Goal: Task Accomplishment & Management: Use online tool/utility

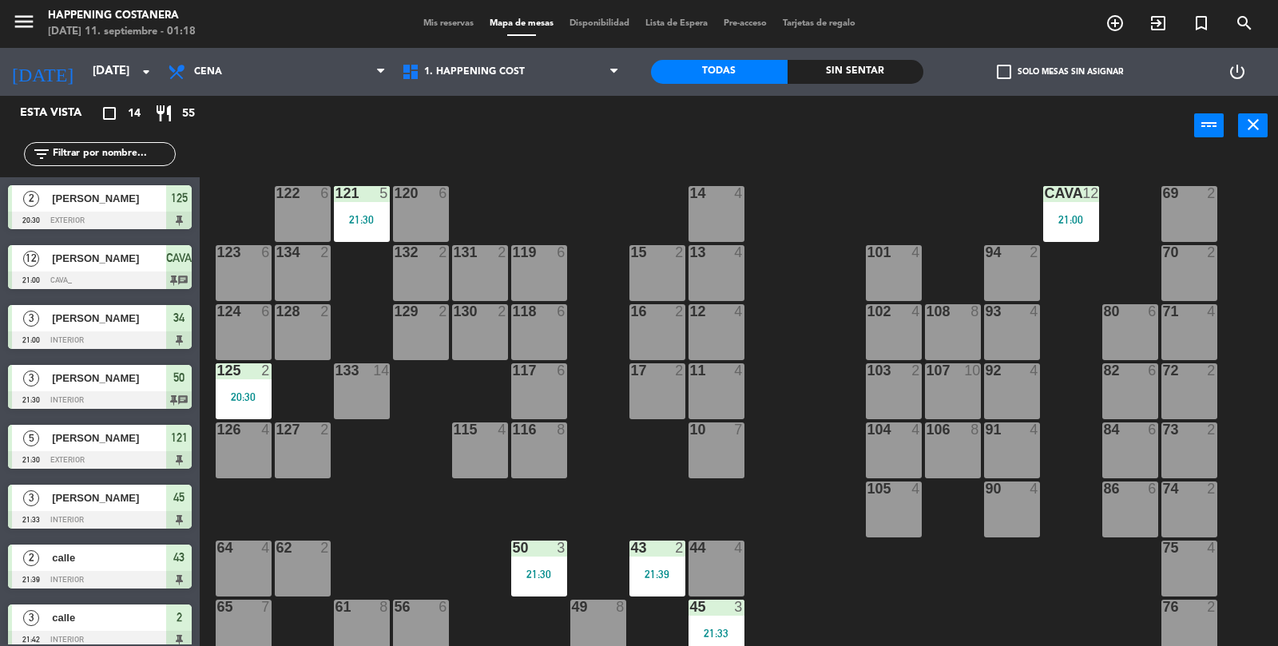
click at [358, 212] on div "121 5 21:30" at bounding box center [362, 214] width 56 height 56
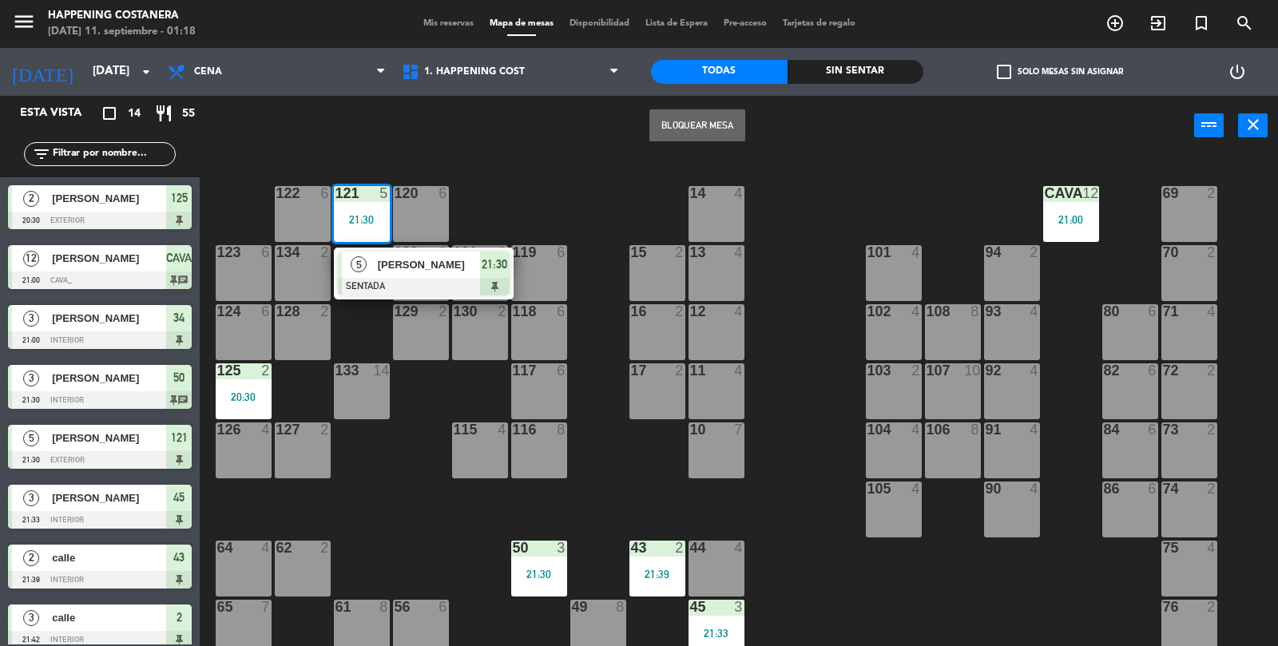
click at [432, 273] on div "[PERSON_NAME]" at bounding box center [428, 265] width 104 height 26
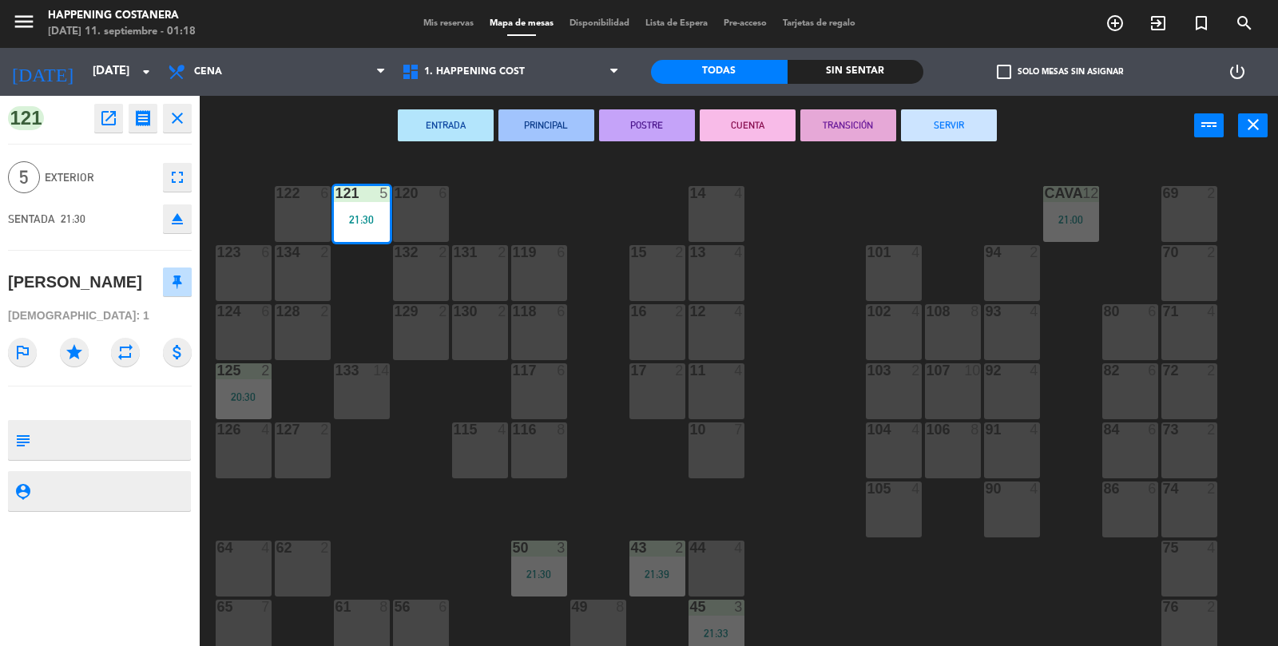
click at [981, 117] on button "SERVIR" at bounding box center [949, 125] width 96 height 32
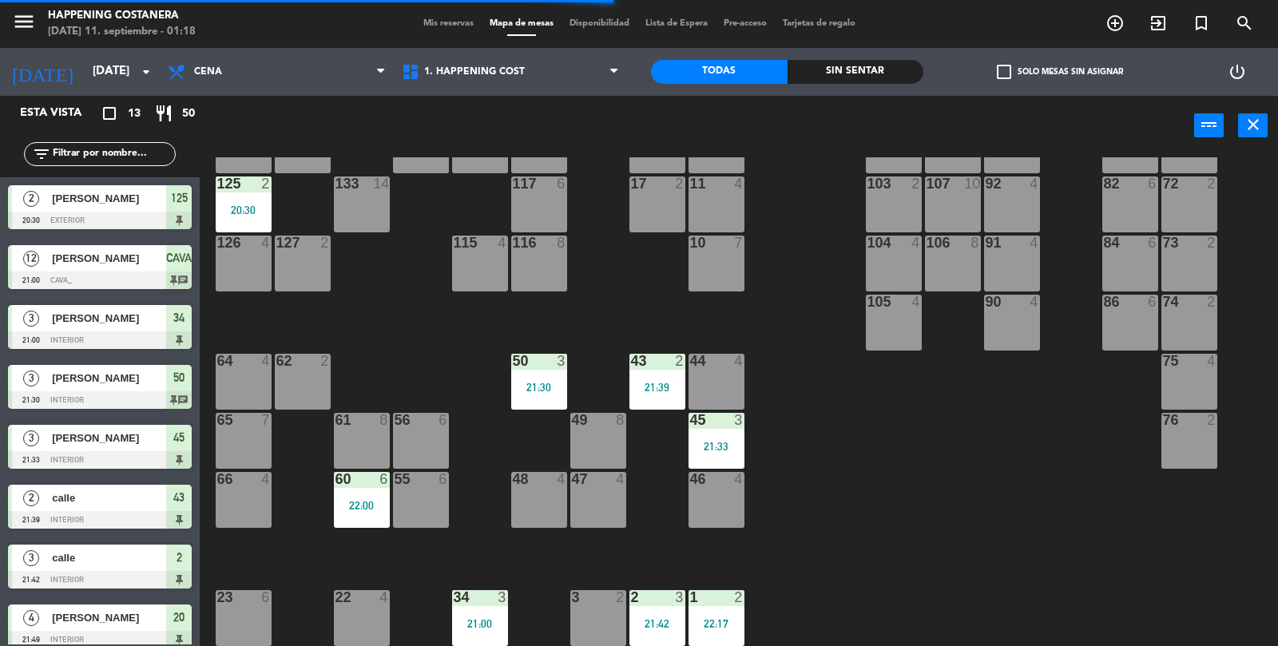
scroll to position [177, 0]
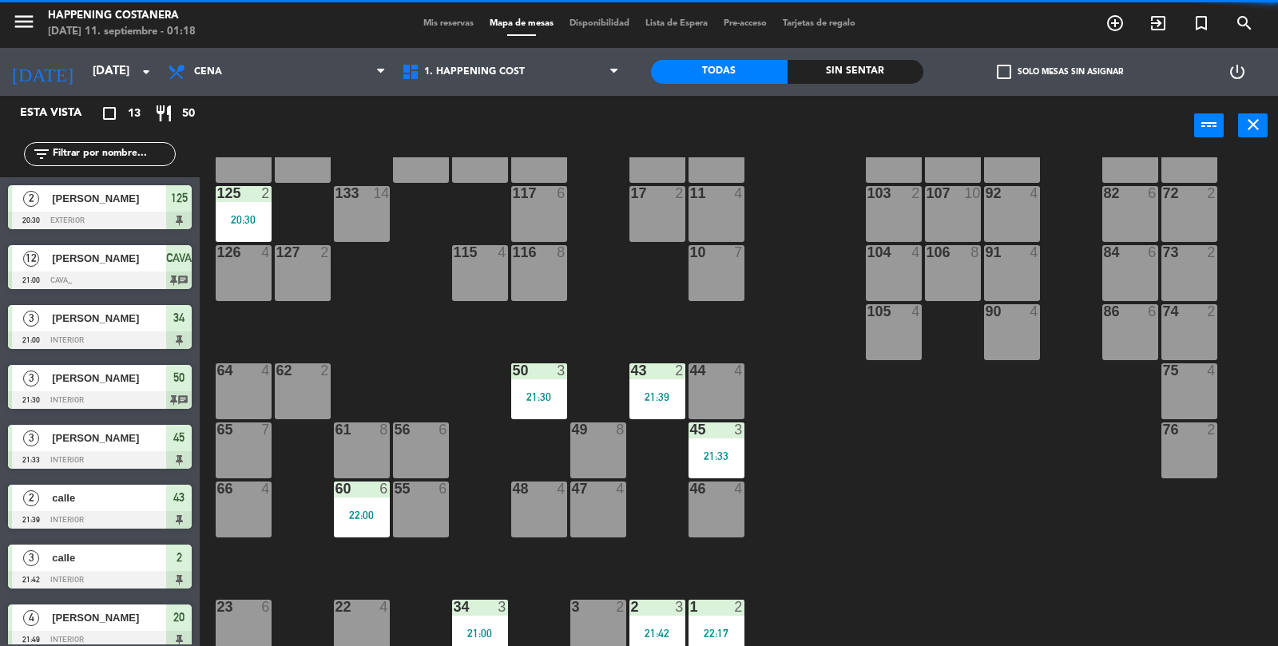
click at [253, 208] on div "125 2 20:30" at bounding box center [244, 214] width 56 height 56
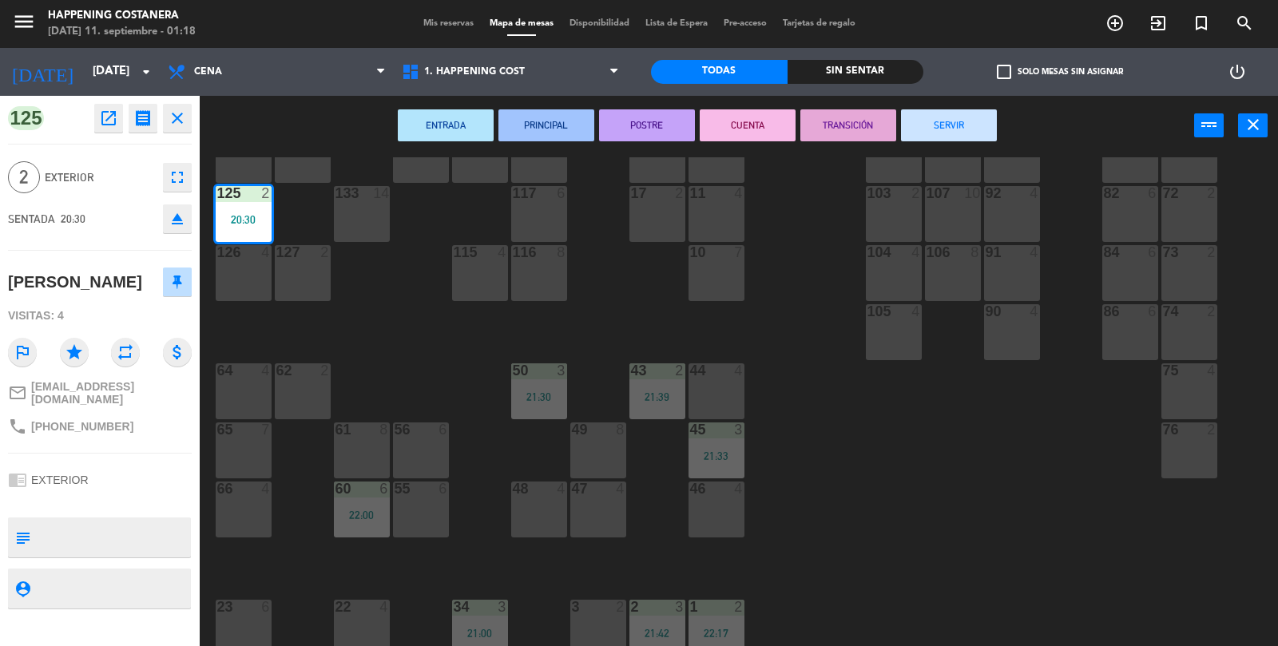
click at [959, 122] on button "SERVIR" at bounding box center [949, 125] width 96 height 32
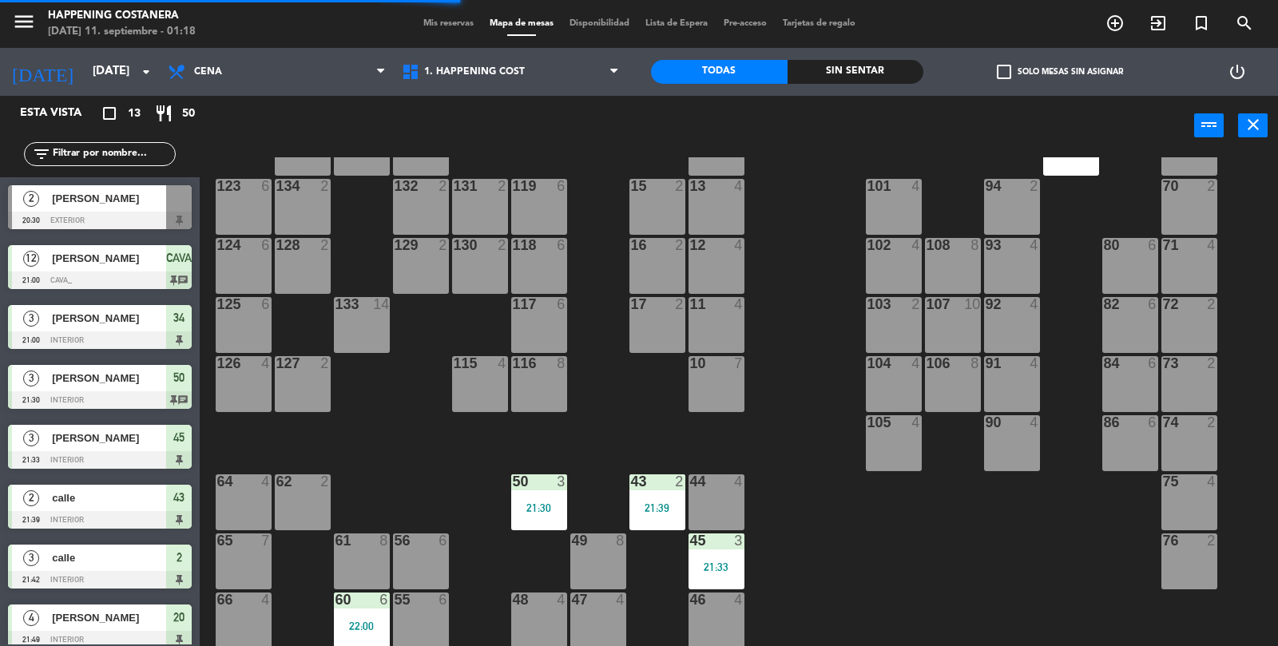
scroll to position [69, 0]
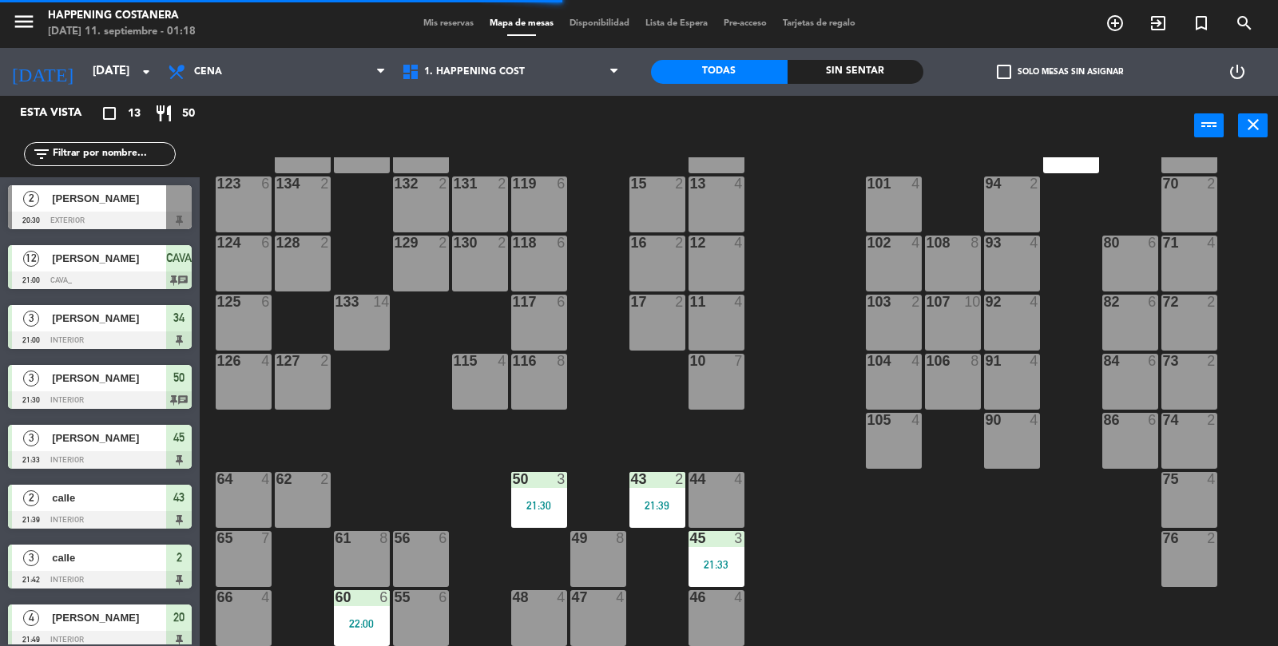
click at [1091, 171] on div "CAVA 12 21:00" at bounding box center [1071, 145] width 56 height 56
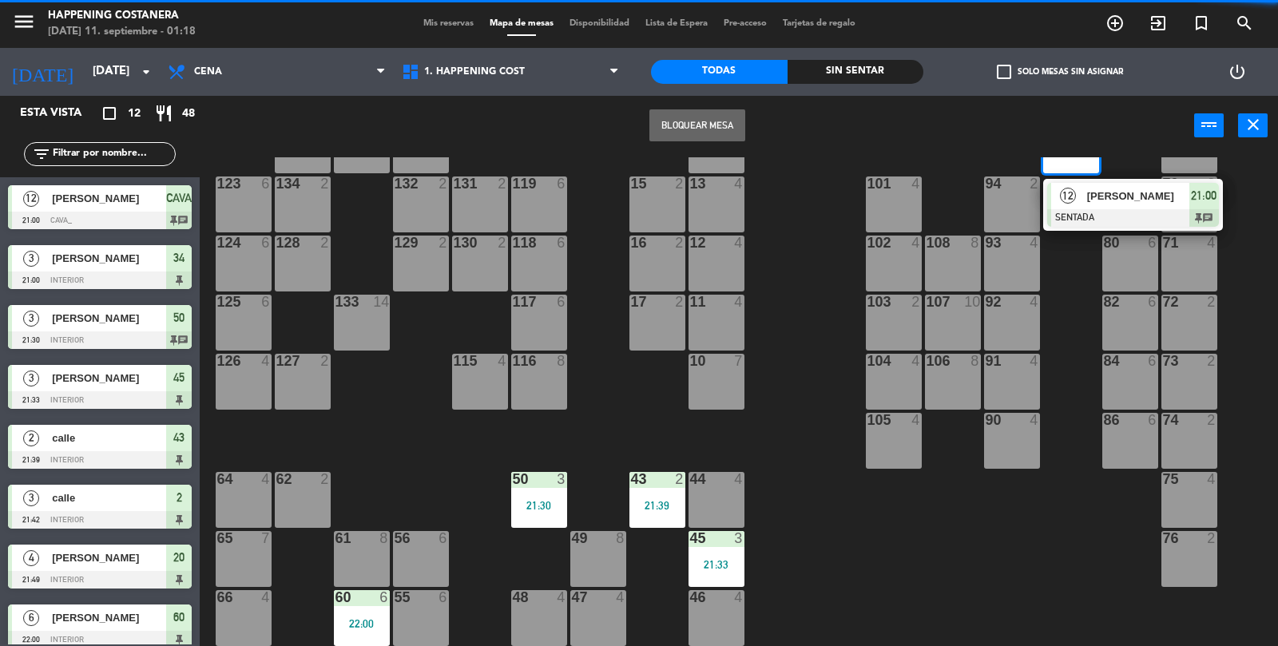
click at [1115, 217] on div at bounding box center [1133, 218] width 172 height 18
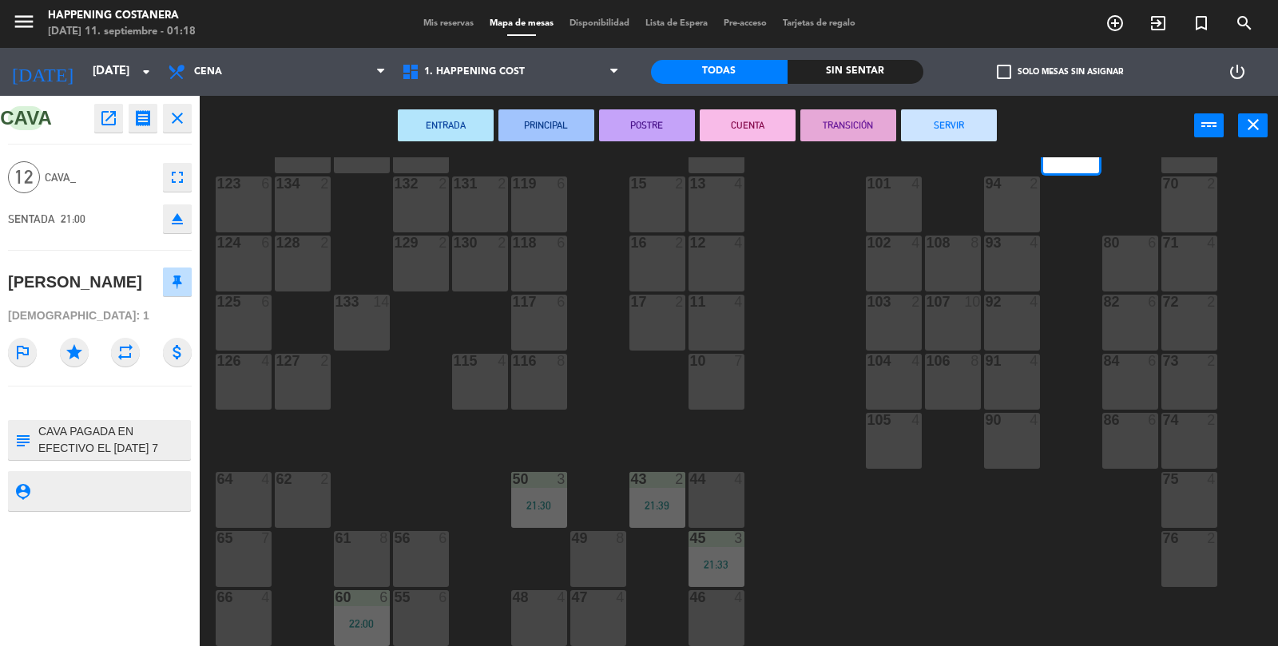
click at [917, 137] on button "SERVIR" at bounding box center [949, 125] width 96 height 32
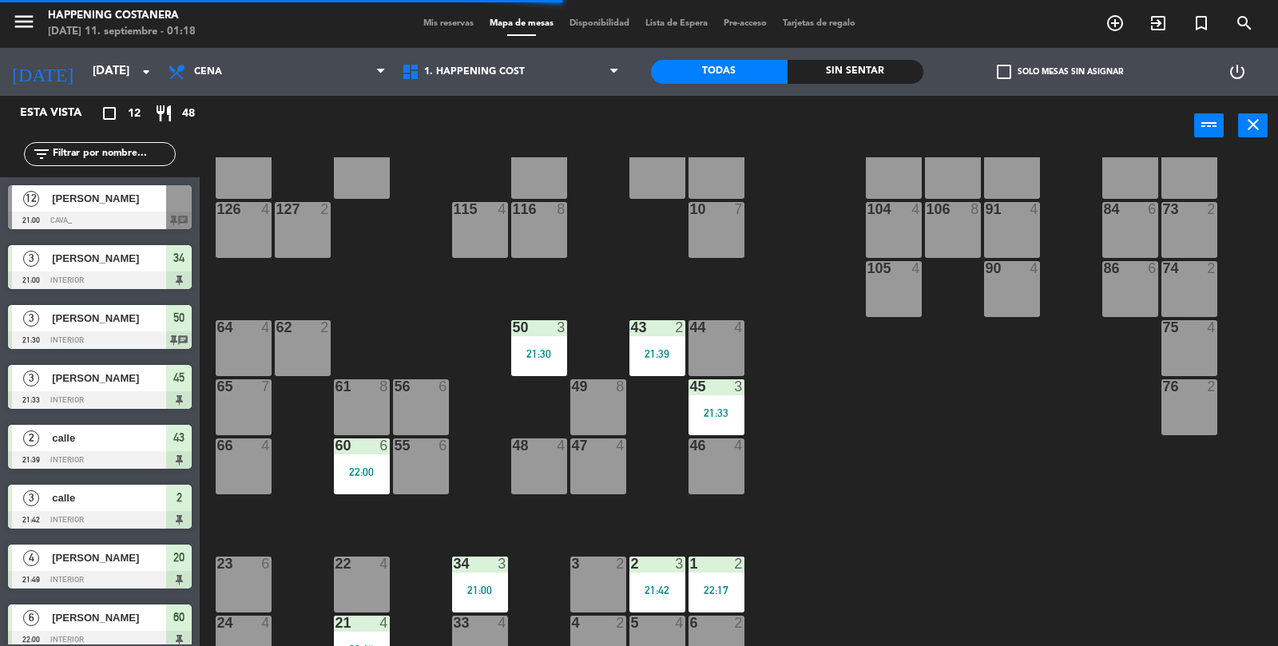
scroll to position [219, 0]
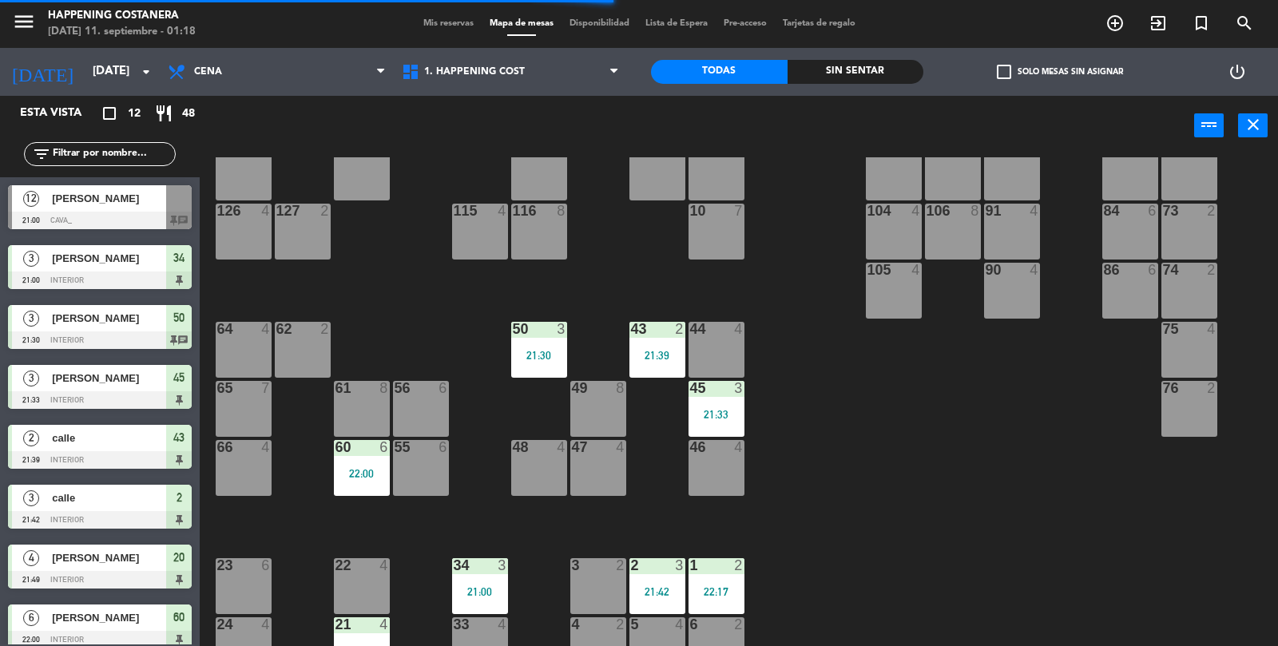
click at [531, 364] on div "50 3 21:30" at bounding box center [539, 350] width 56 height 56
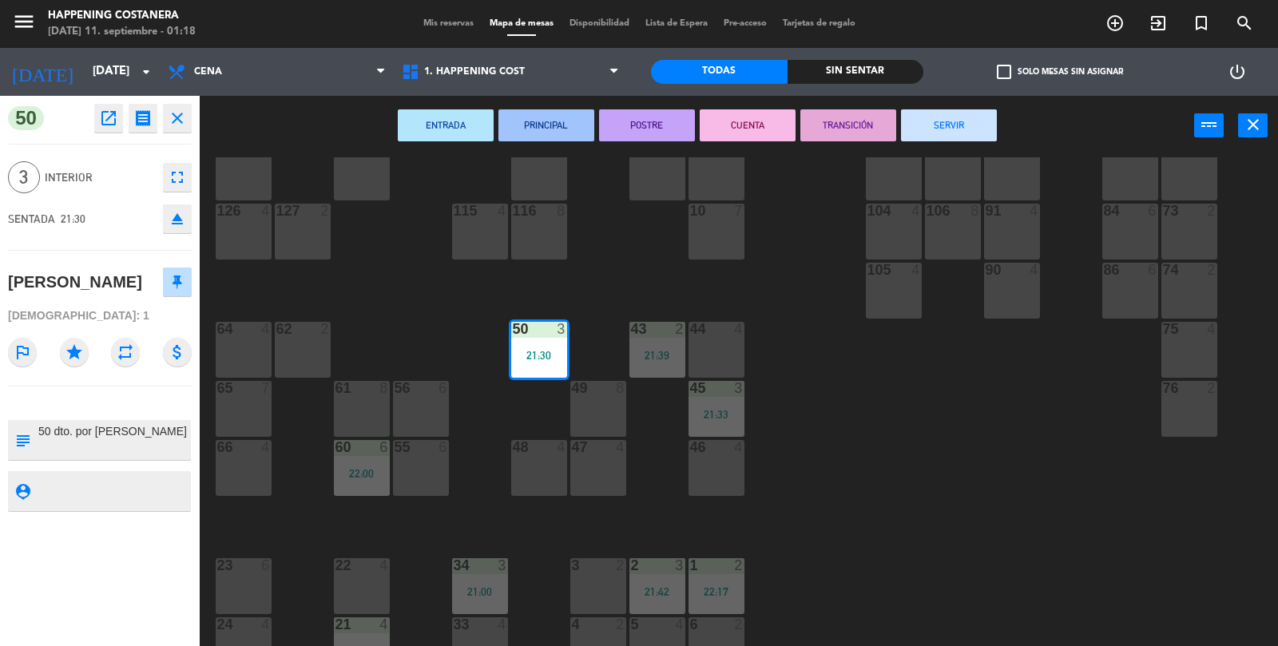
click at [978, 126] on button "SERVIR" at bounding box center [949, 125] width 96 height 32
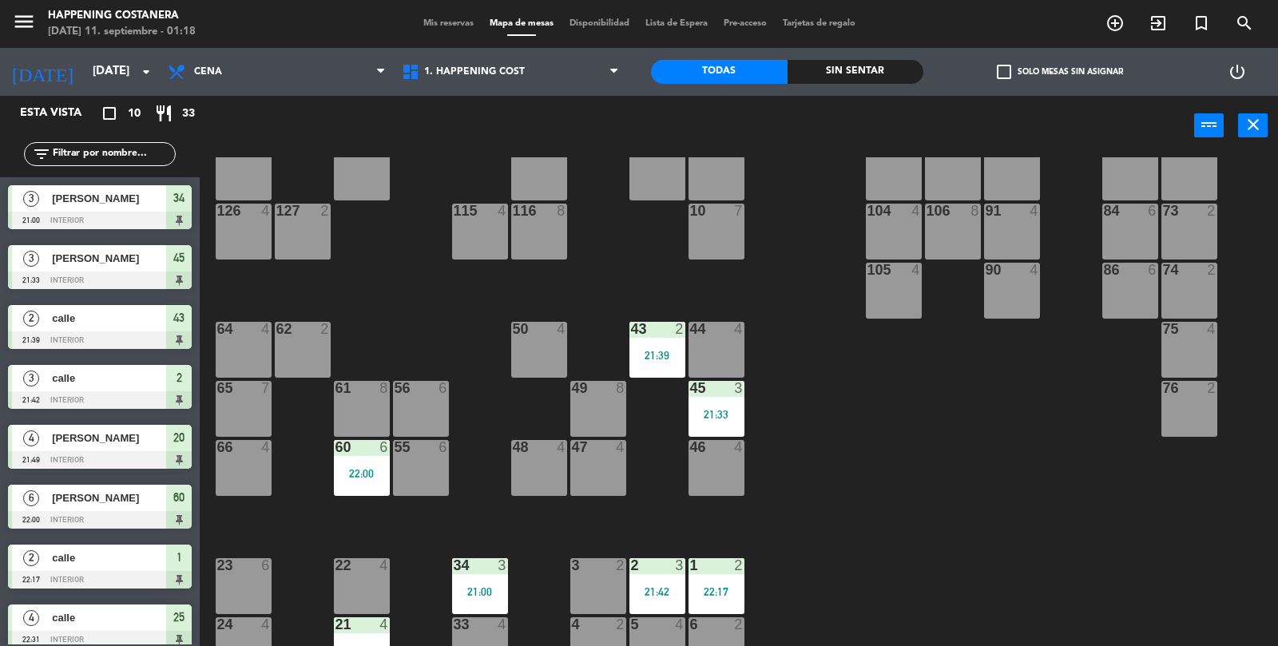
click at [657, 350] on div "21:39" at bounding box center [657, 355] width 56 height 11
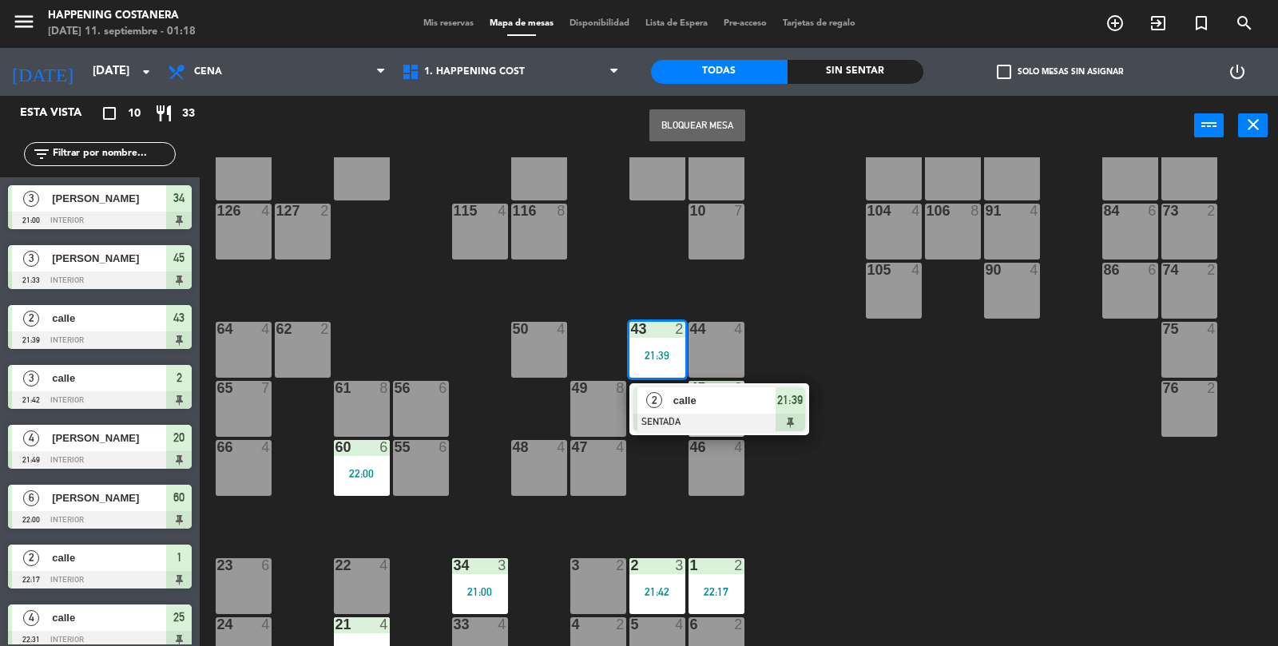
click at [709, 421] on div at bounding box center [719, 423] width 172 height 18
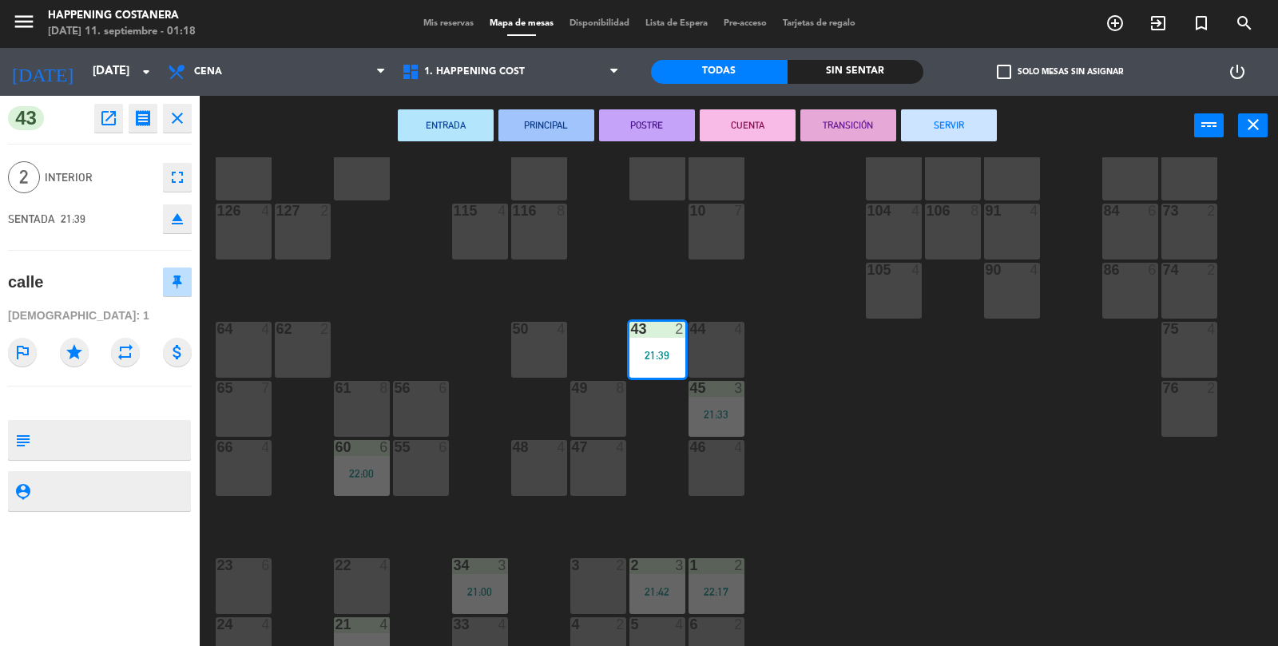
click at [977, 129] on button "SERVIR" at bounding box center [949, 125] width 96 height 32
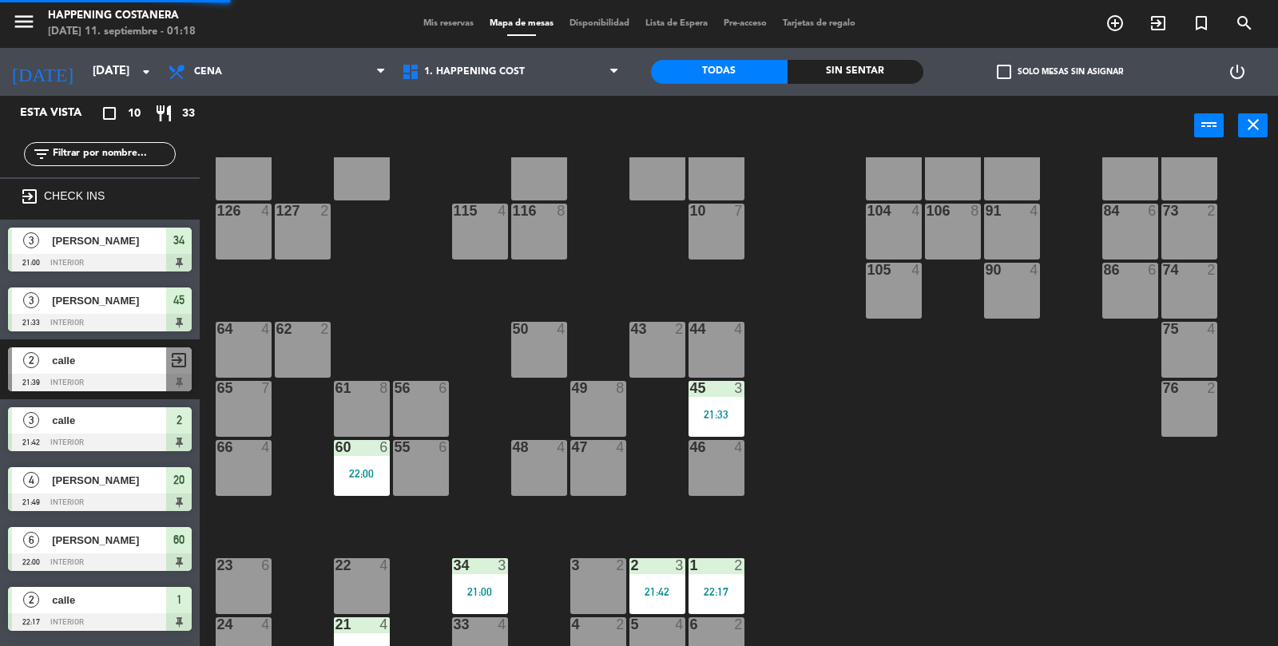
click at [844, 346] on div "69 2 122 6 121 6 120 6 14 4 CAVA 22 101 4 94 2 70 2 123 6 131 2 134 2 132 2 13 …" at bounding box center [745, 402] width 1066 height 490
click at [719, 423] on div "45 3 21:33" at bounding box center [717, 409] width 56 height 56
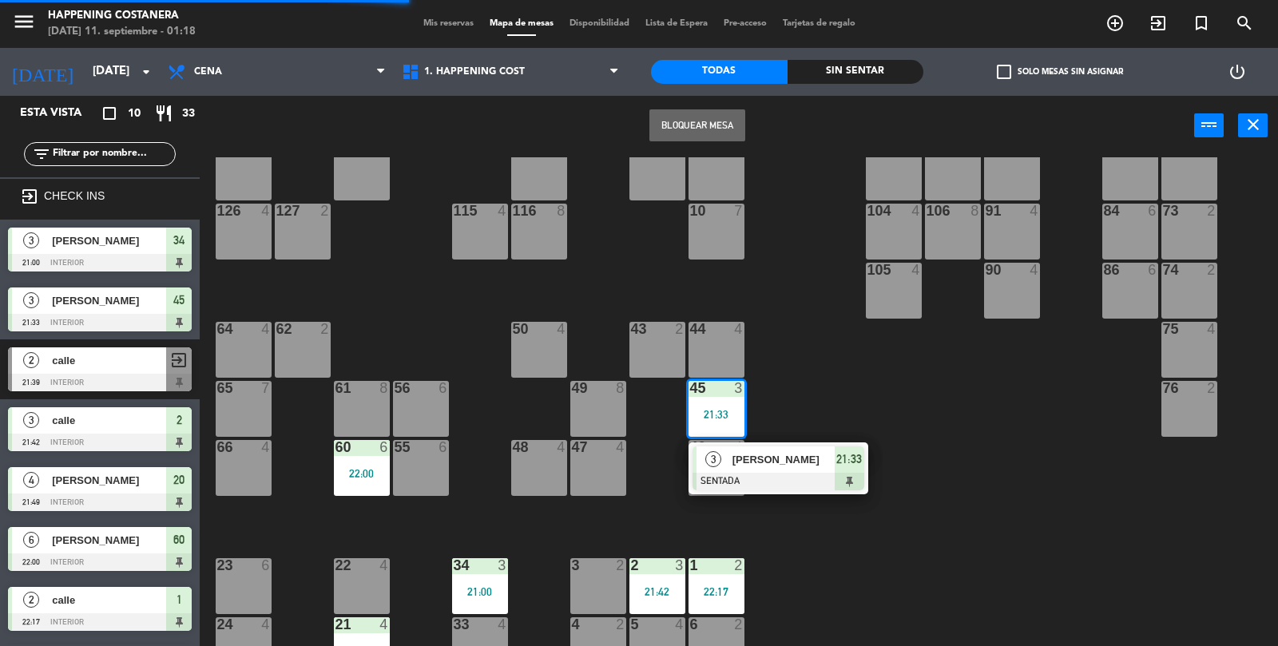
click at [784, 451] on span "[PERSON_NAME]" at bounding box center [784, 459] width 102 height 17
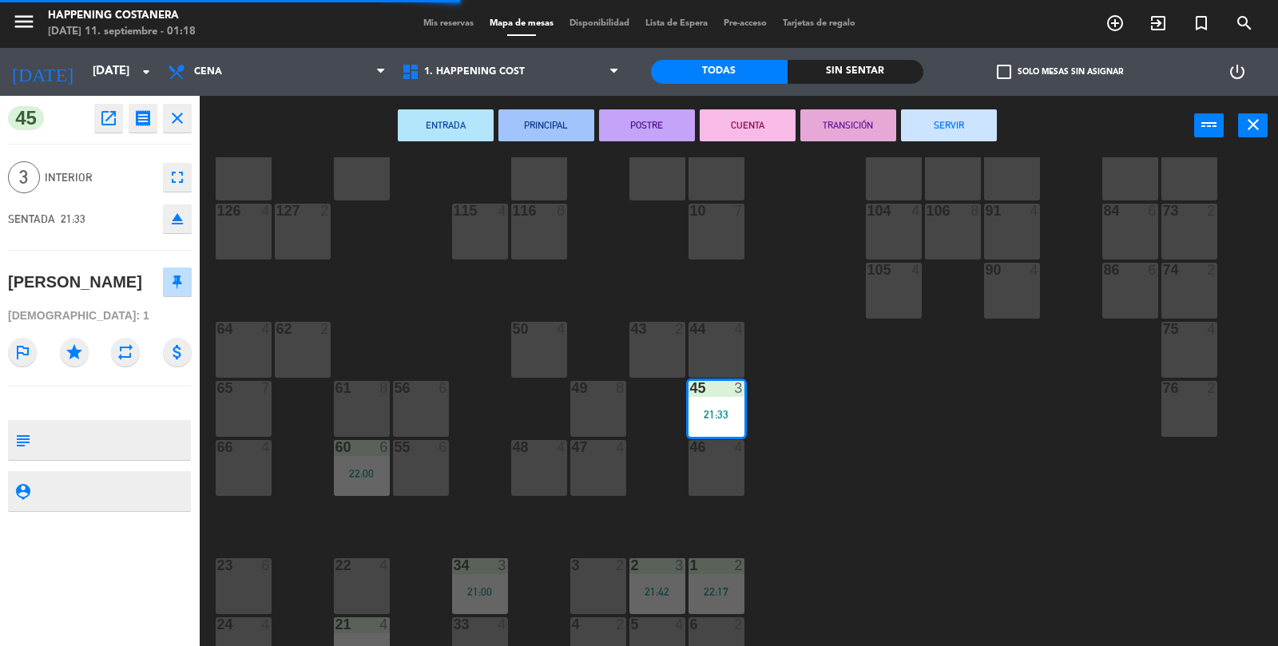
click at [960, 124] on button "SERVIR" at bounding box center [949, 125] width 96 height 32
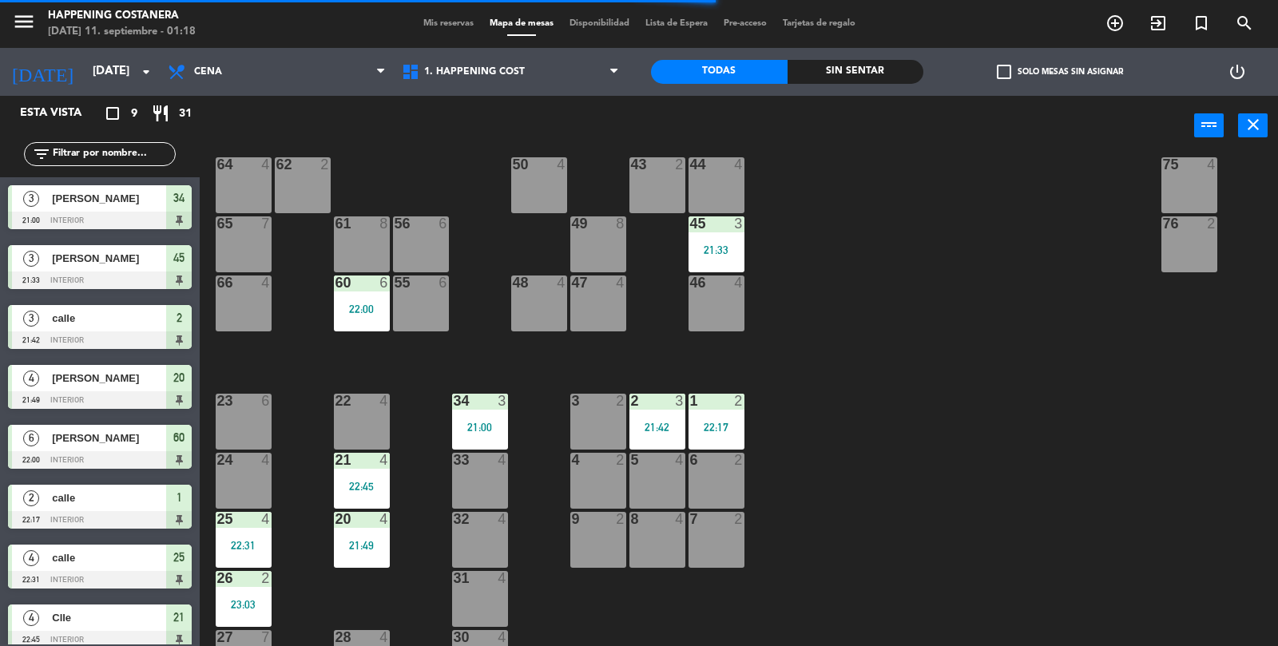
scroll to position [384, 0]
click at [379, 318] on div "60 6 22:00" at bounding box center [362, 303] width 56 height 56
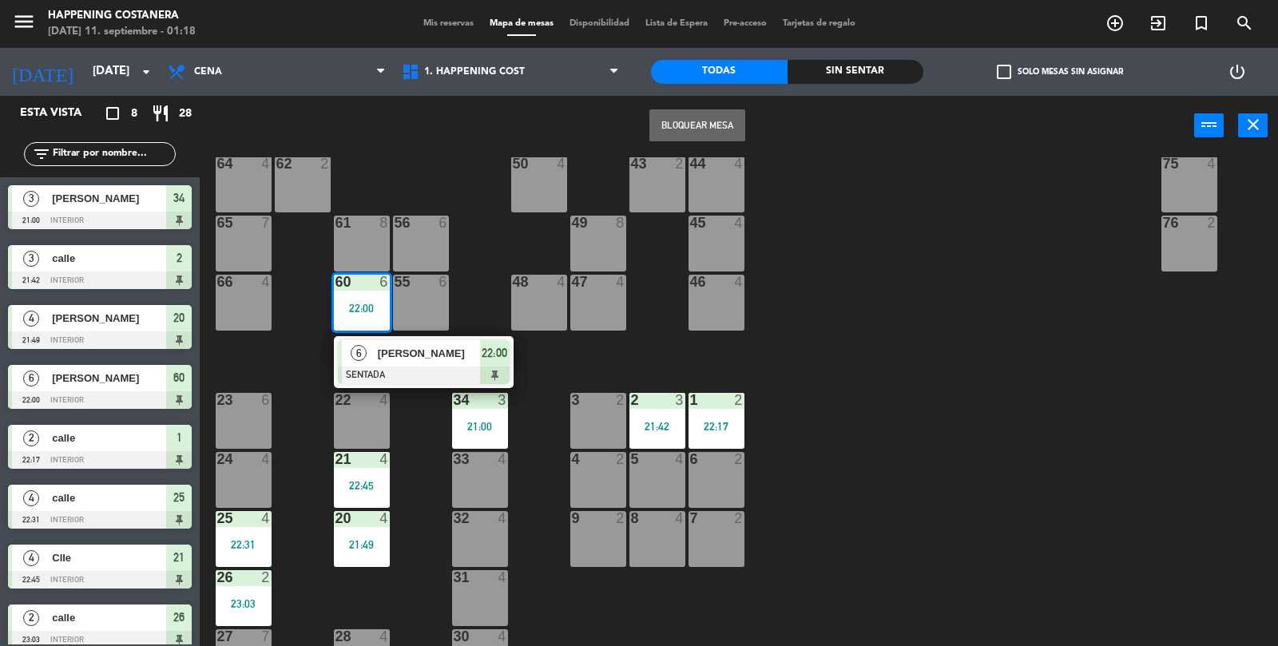
click at [986, 286] on div "69 2 122 6 121 6 120 6 14 4 CAVA 22 101 4 94 2 70 2 123 6 131 2 134 2 132 2 13 …" at bounding box center [745, 402] width 1066 height 490
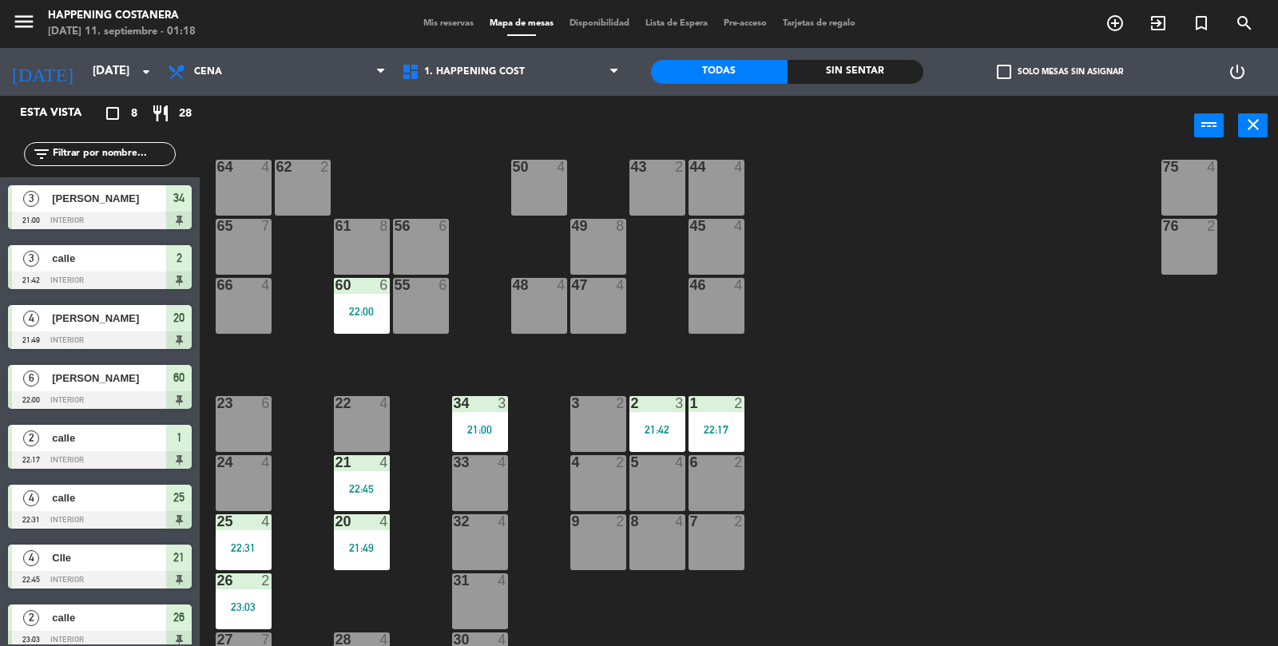
scroll to position [421, 0]
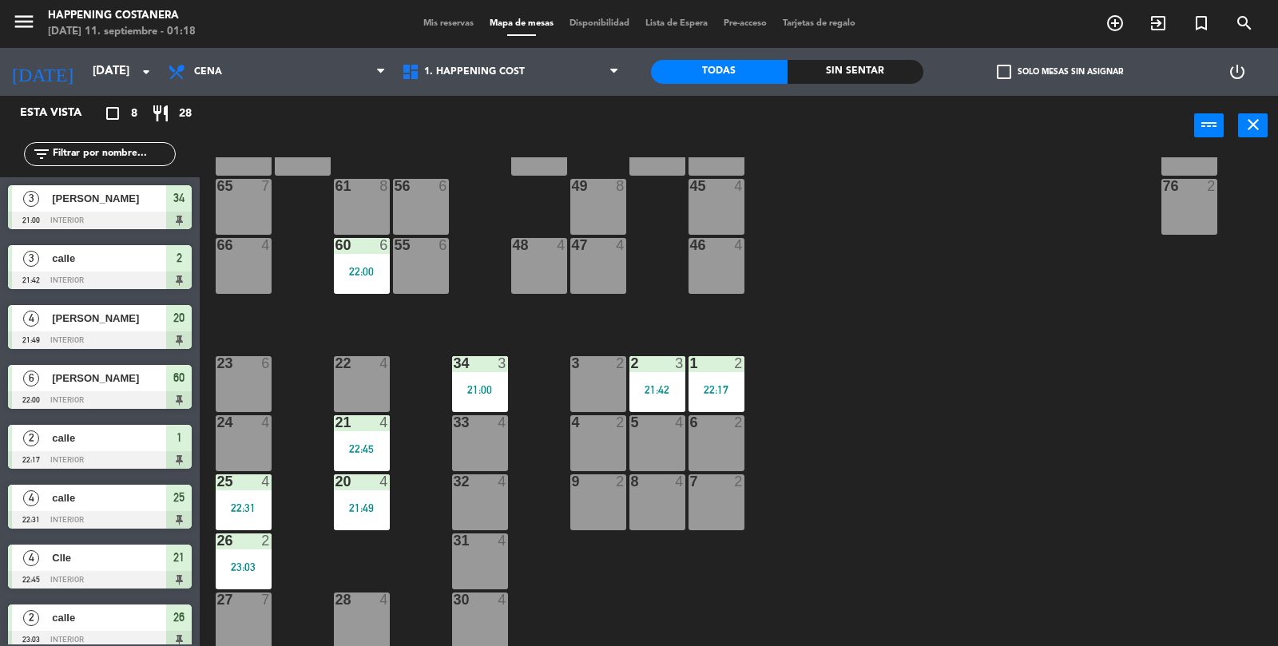
click at [655, 365] on div at bounding box center [657, 363] width 26 height 14
click at [876, 323] on div "69 2 122 6 121 6 120 6 14 4 CAVA 22 101 4 94 2 70 2 123 6 131 2 134 2 132 2 13 …" at bounding box center [745, 402] width 1066 height 490
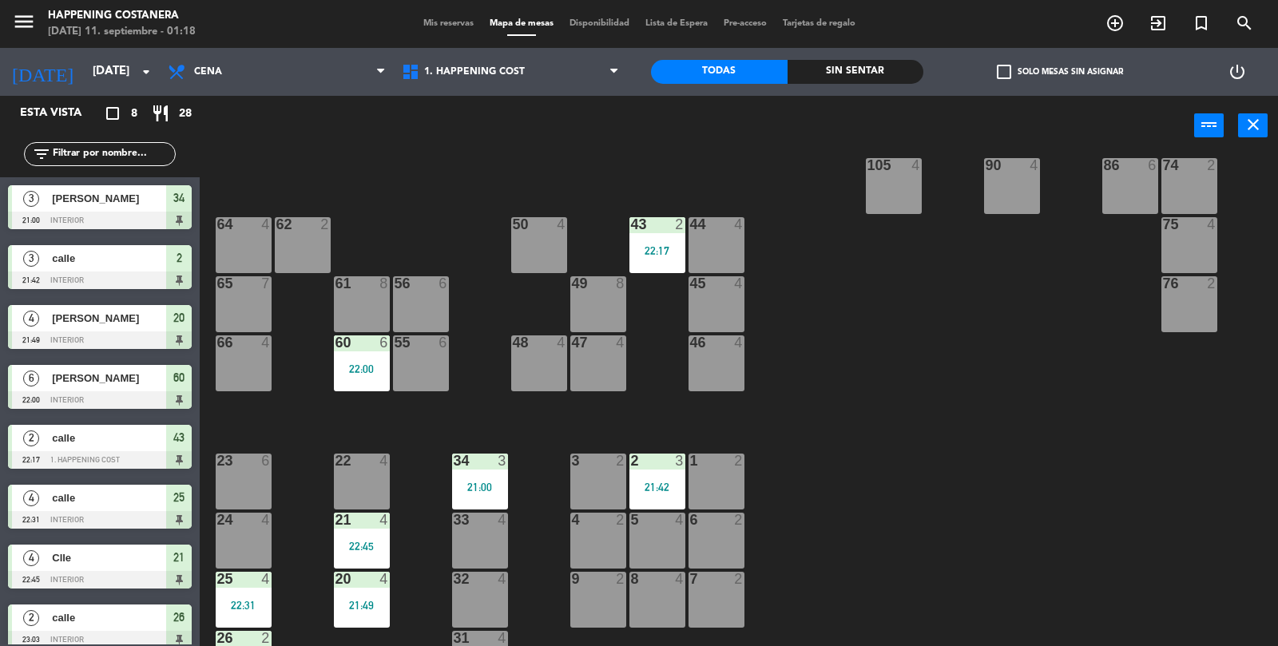
scroll to position [324, 0]
click at [365, 383] on div "60 6 22:00" at bounding box center [362, 363] width 56 height 56
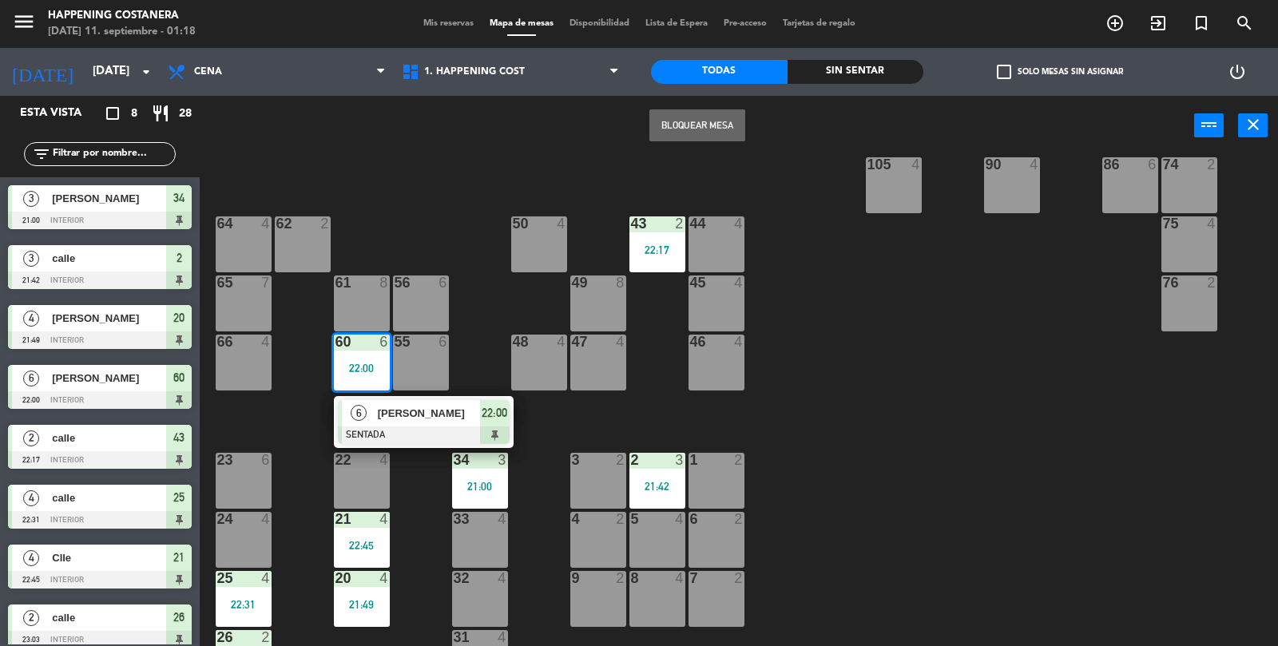
click at [444, 417] on span "[PERSON_NAME]" at bounding box center [429, 413] width 102 height 17
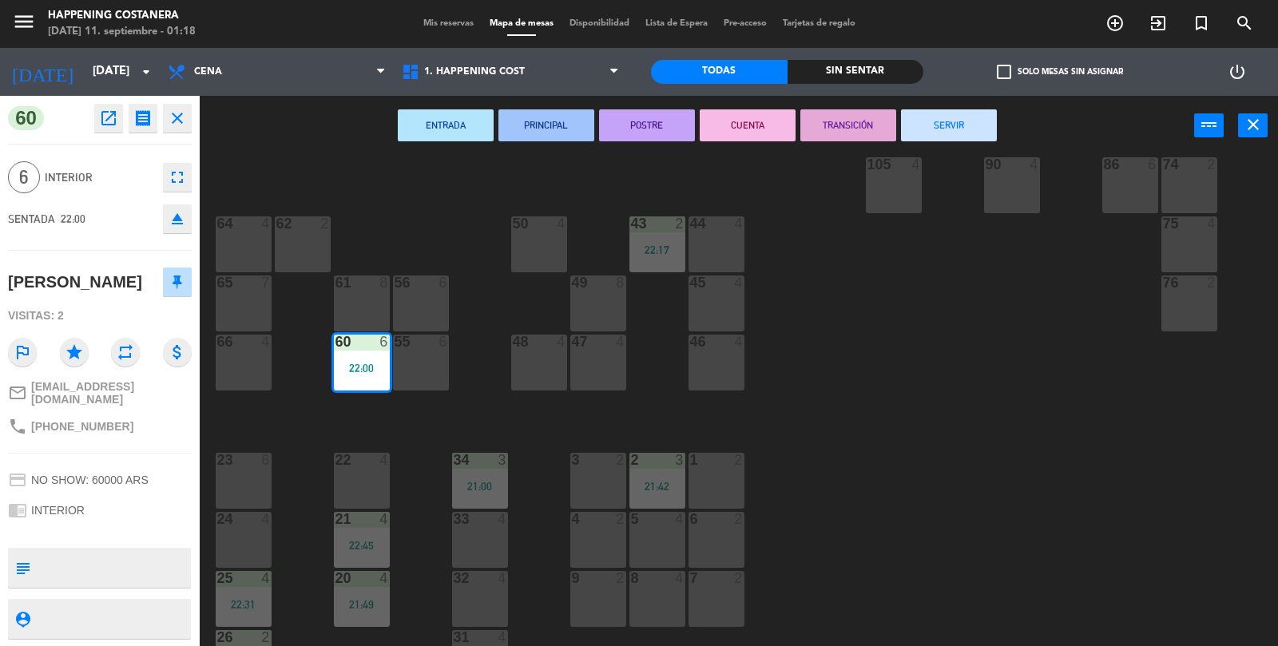
click at [986, 109] on button "SERVIR" at bounding box center [949, 125] width 96 height 32
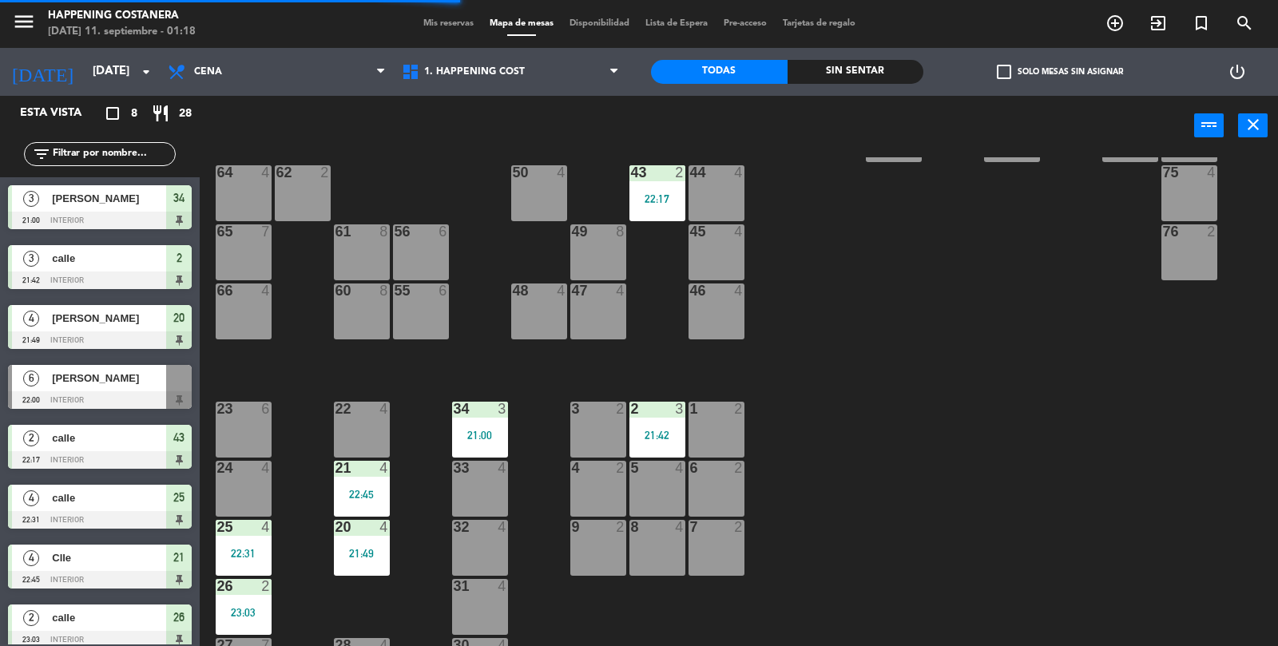
scroll to position [421, 0]
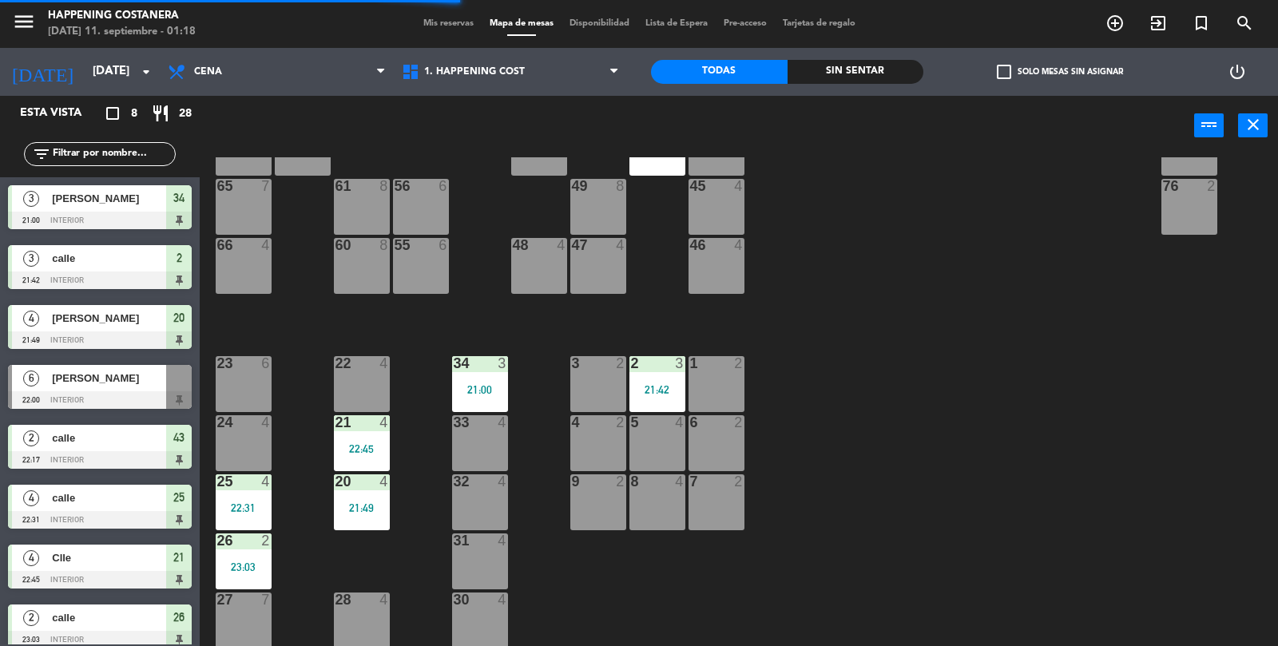
click at [987, 341] on div "69 2 122 6 121 6 120 6 14 4 CAVA 22 101 4 94 2 70 2 123 6 131 2 134 2 132 2 13 …" at bounding box center [745, 402] width 1066 height 490
click at [662, 399] on div "2 3 21:42" at bounding box center [657, 384] width 56 height 56
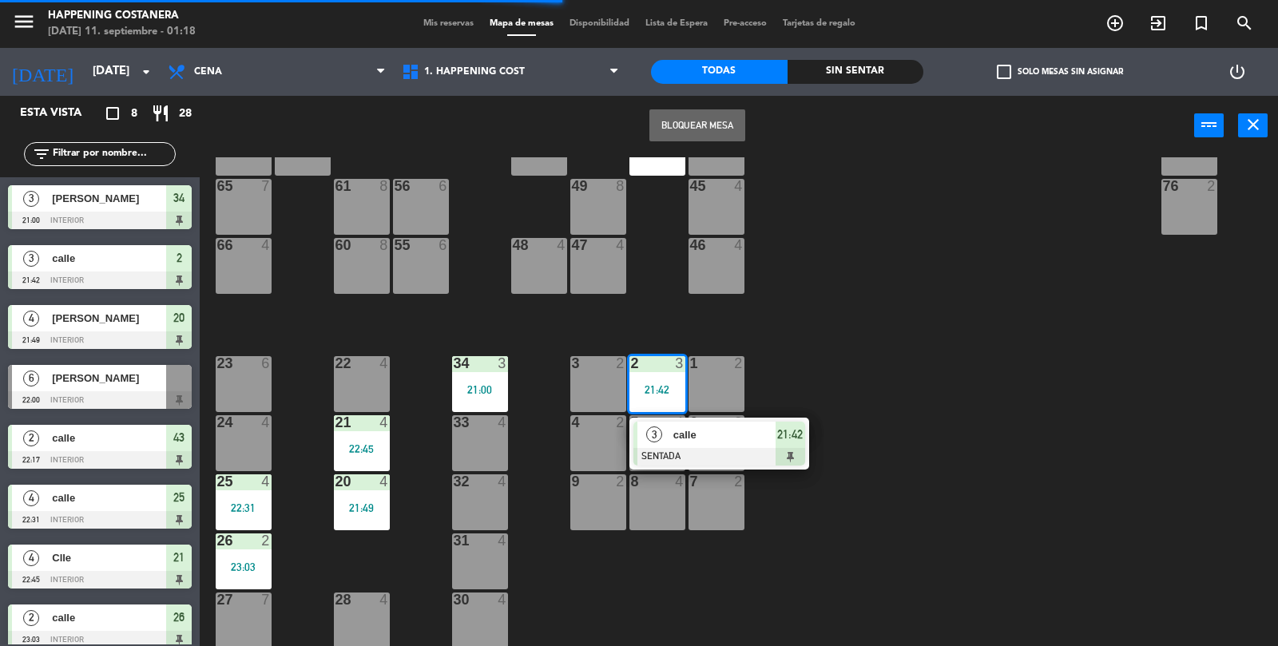
click at [723, 495] on div "7 2" at bounding box center [717, 503] width 56 height 56
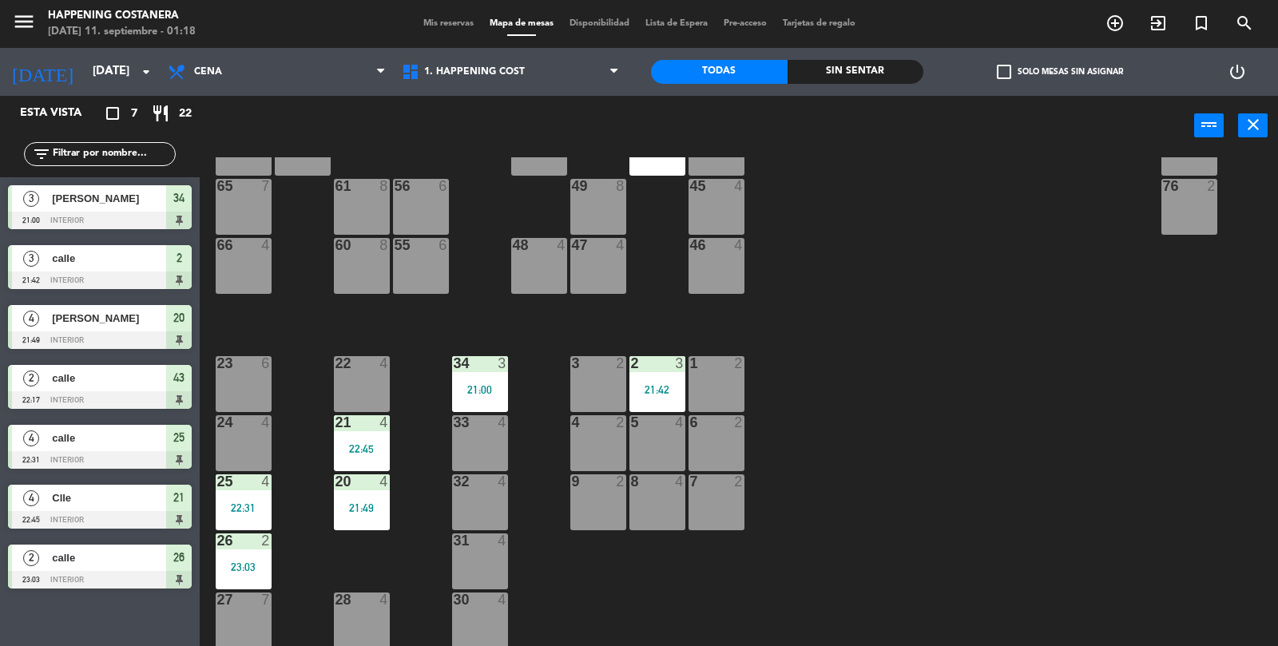
click at [903, 375] on div "69 2 122 6 121 6 120 6 14 4 CAVA 22 101 4 94 2 70 2 123 6 131 2 134 2 132 2 13 …" at bounding box center [745, 402] width 1066 height 490
click at [660, 387] on div "21:42" at bounding box center [657, 389] width 56 height 11
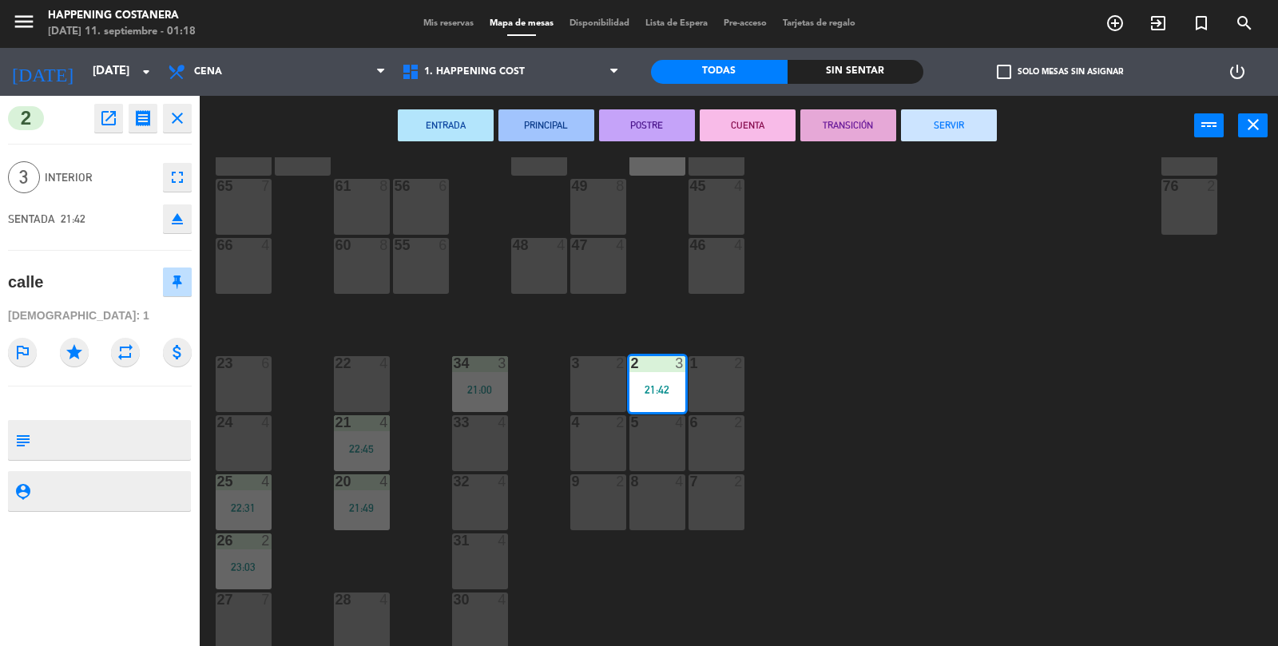
click at [966, 138] on button "SERVIR" at bounding box center [949, 125] width 96 height 32
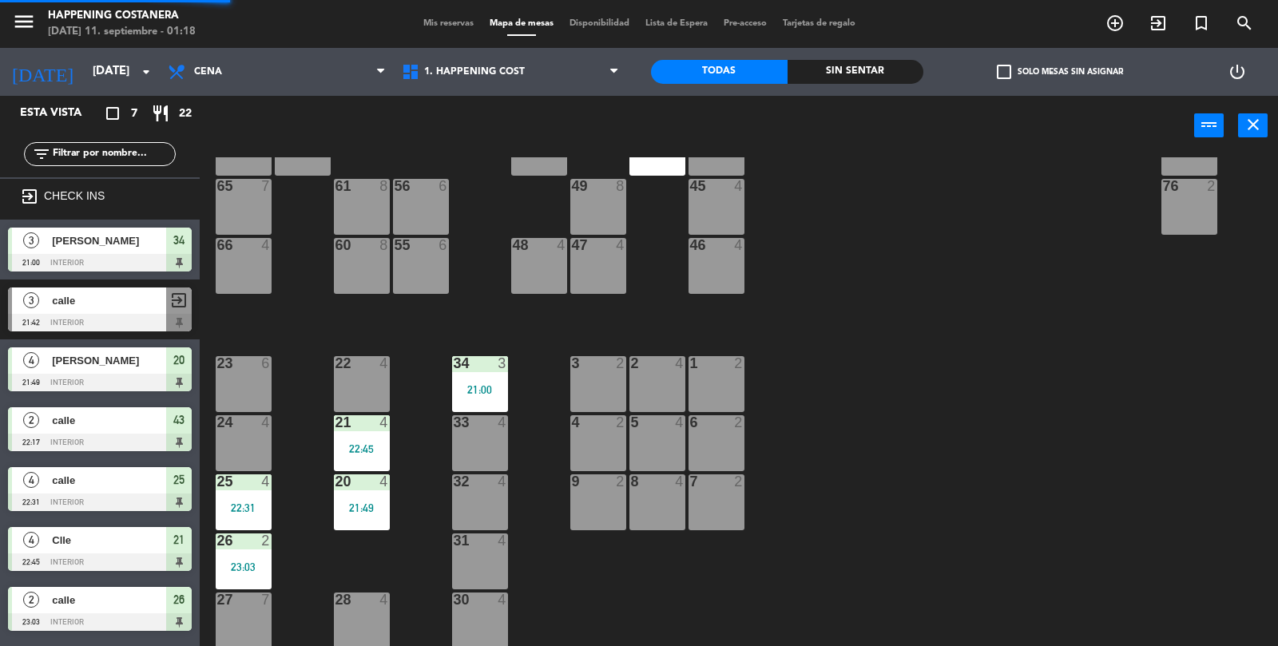
click at [959, 307] on div "69 2 122 6 121 6 120 6 14 4 CAVA 22 101 4 94 2 70 2 123 6 131 2 134 2 132 2 13 …" at bounding box center [745, 402] width 1066 height 490
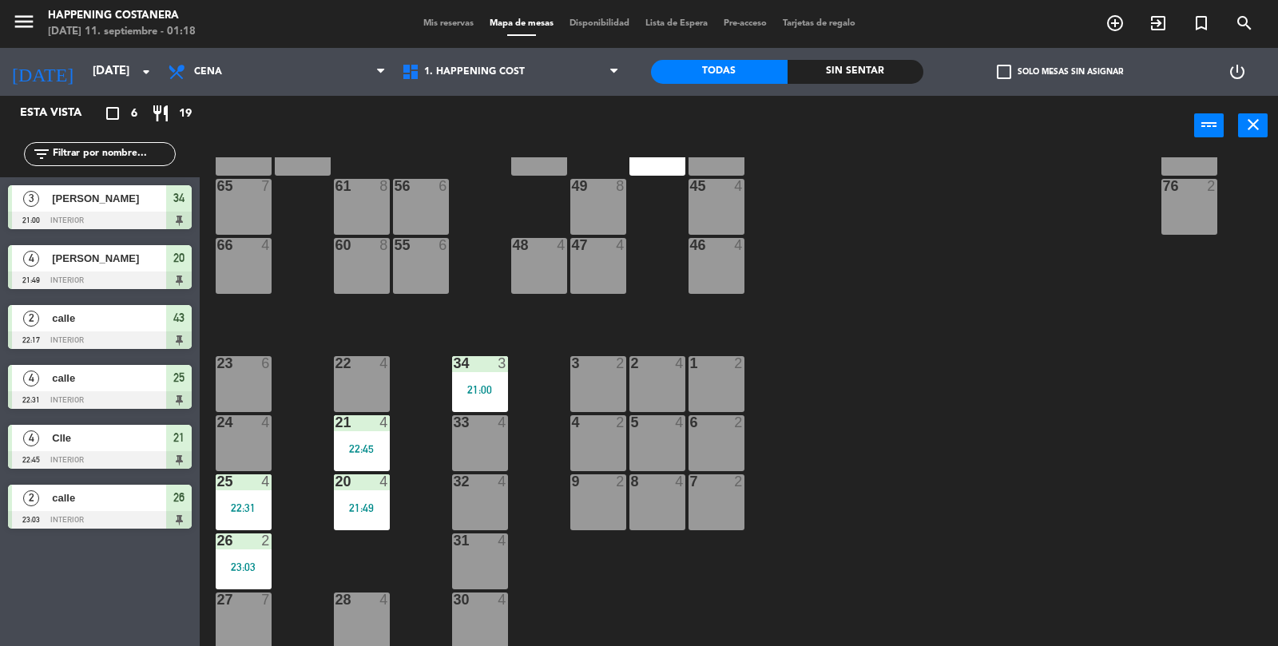
click at [475, 379] on div "34 3 21:00" at bounding box center [480, 384] width 56 height 56
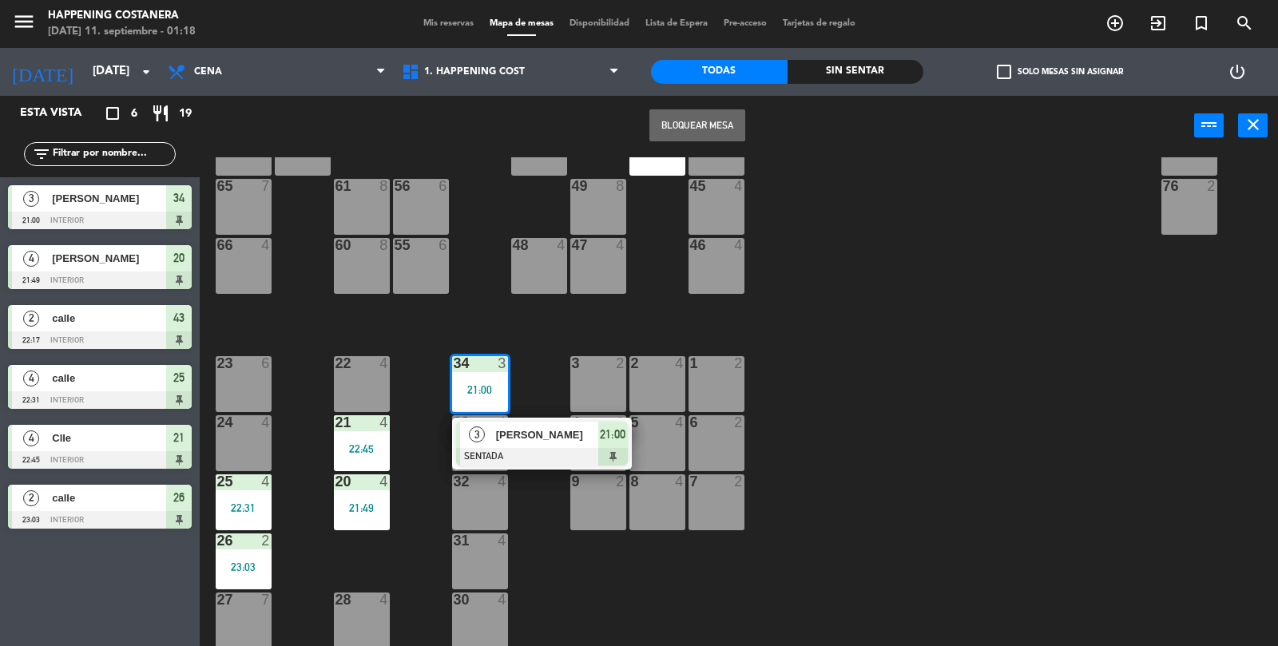
click at [522, 432] on span "[PERSON_NAME]" at bounding box center [547, 435] width 102 height 17
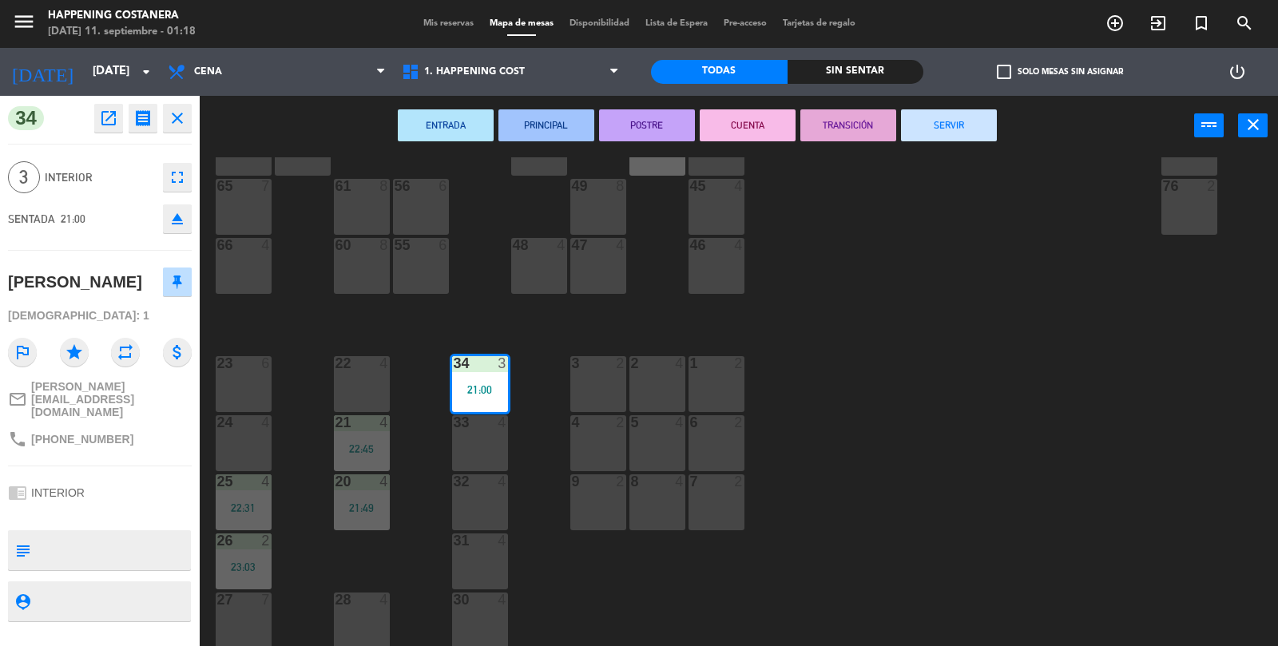
click at [976, 112] on button "SERVIR" at bounding box center [949, 125] width 96 height 32
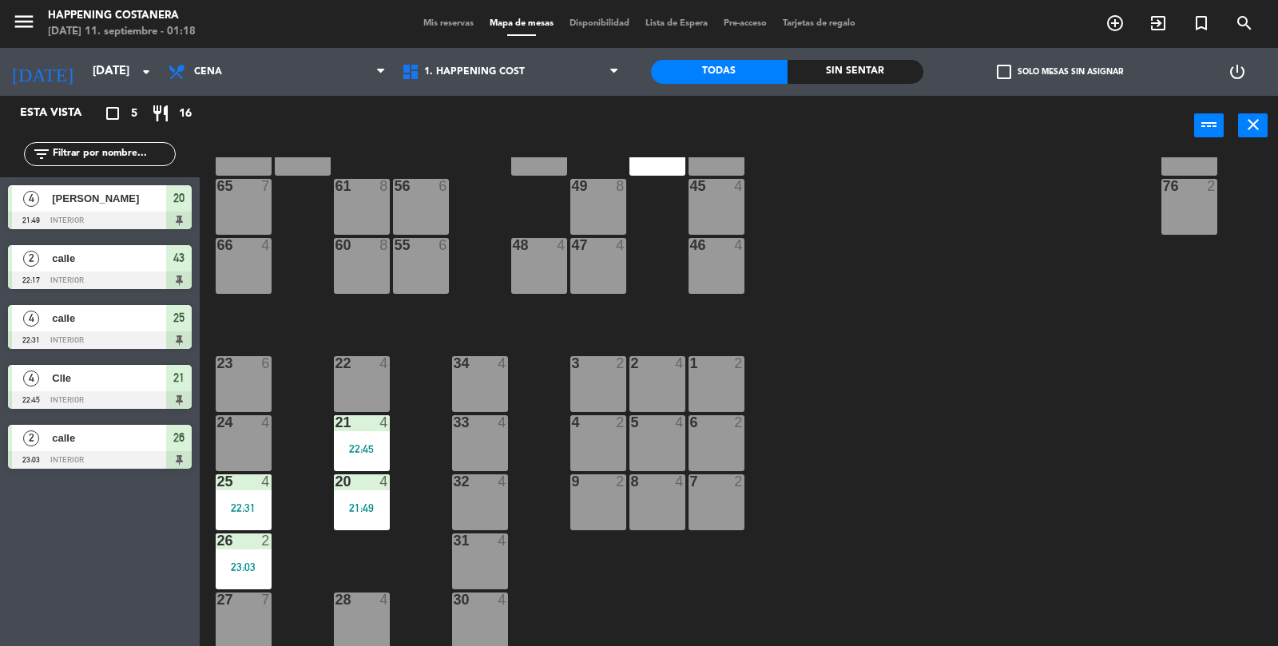
click at [234, 578] on div "26 2 23:03" at bounding box center [244, 562] width 56 height 56
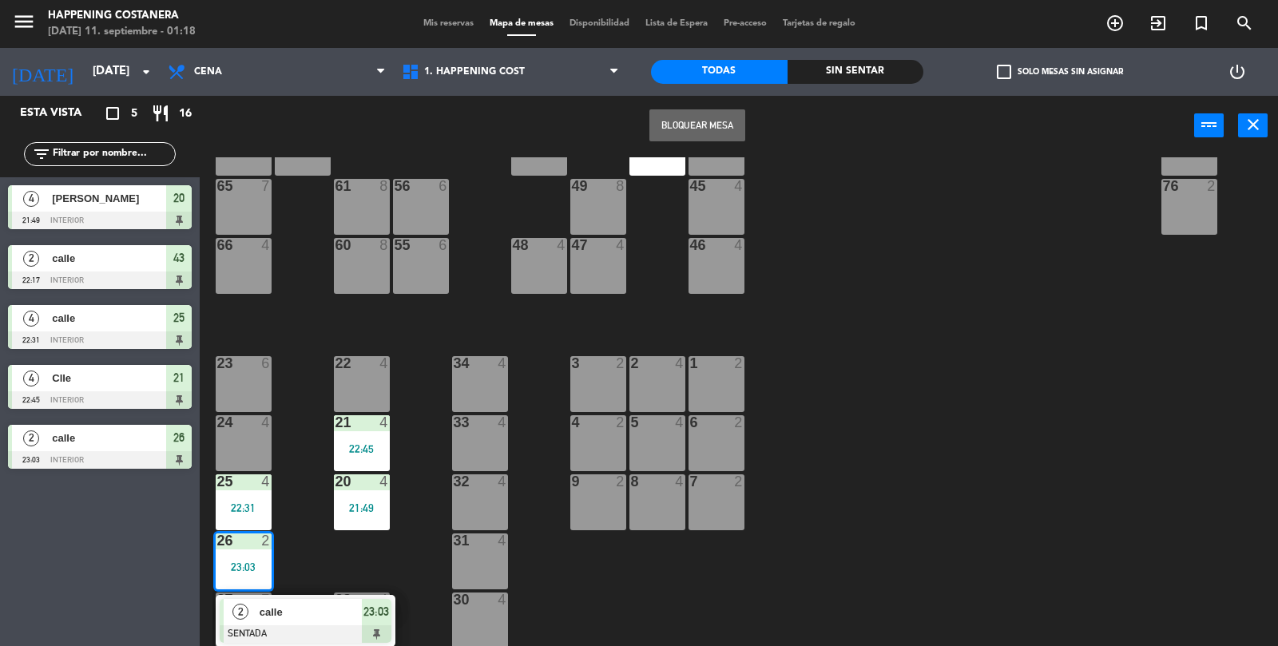
click at [336, 632] on div at bounding box center [306, 634] width 172 height 18
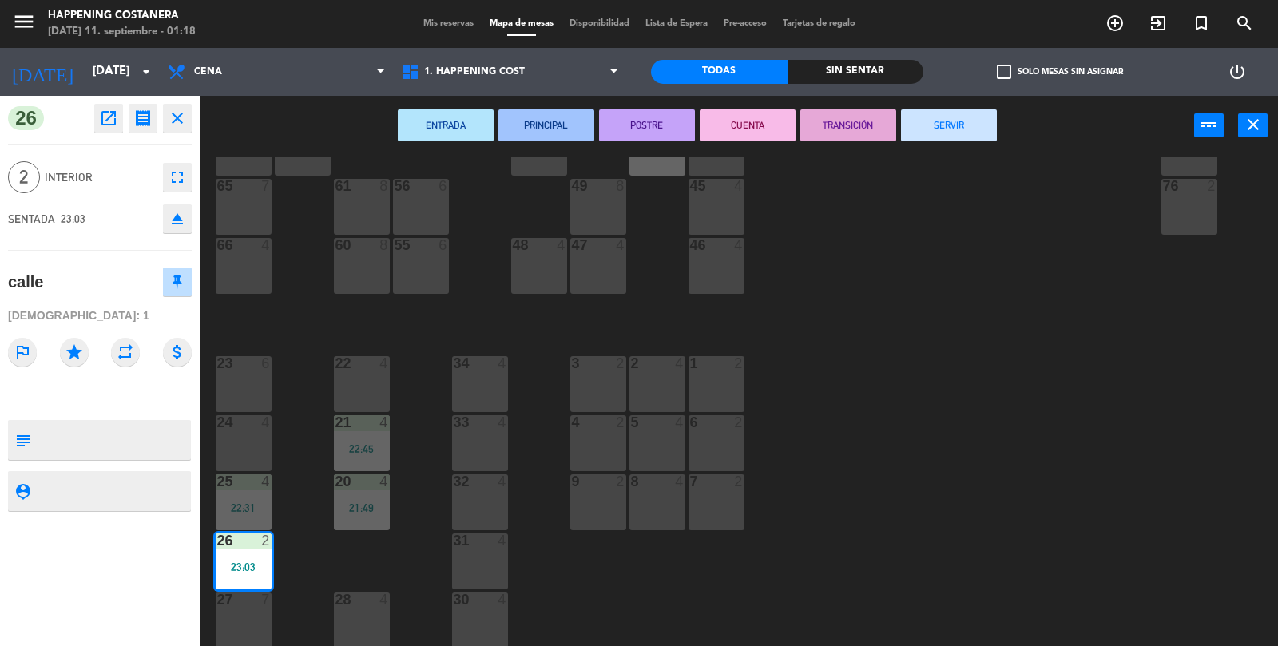
click at [942, 119] on button "SERVIR" at bounding box center [949, 125] width 96 height 32
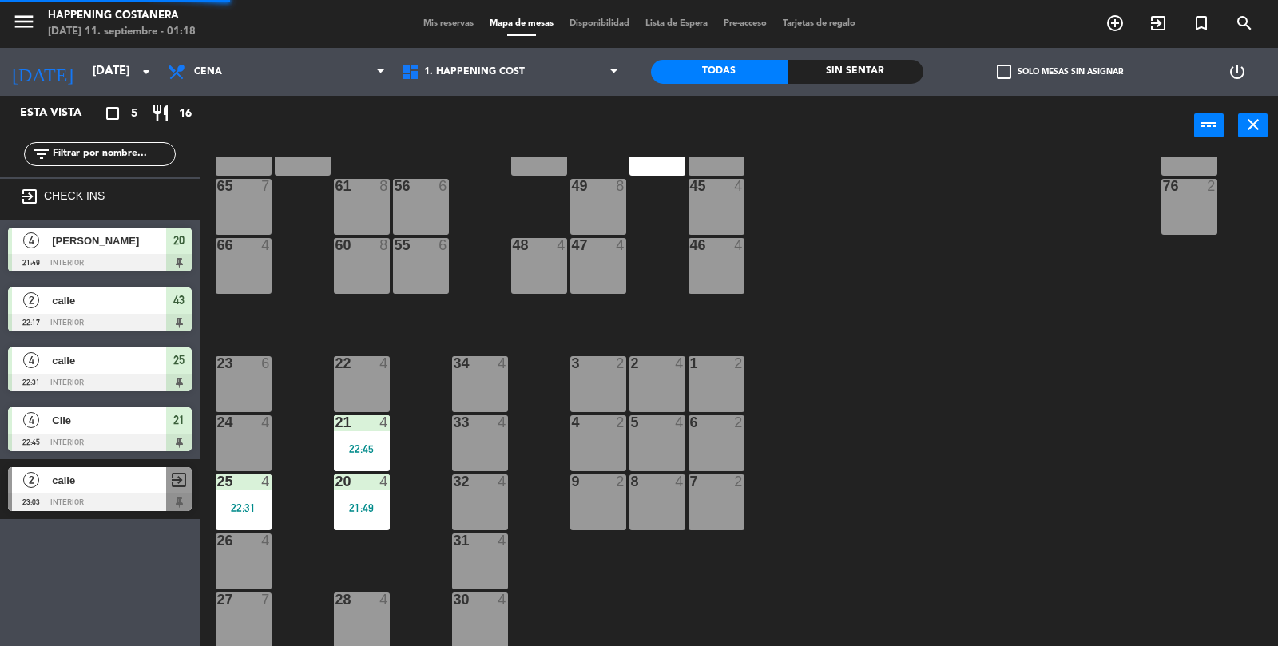
scroll to position [0, 0]
click at [256, 518] on div "25 4 22:31" at bounding box center [244, 503] width 56 height 56
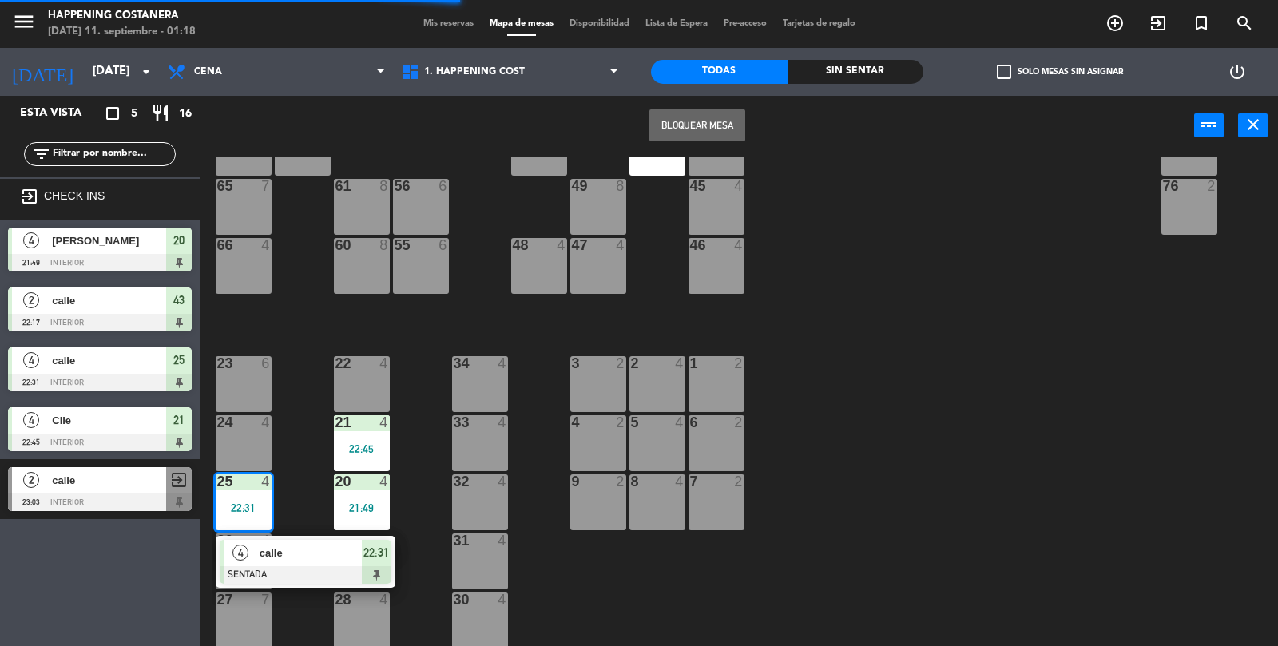
click at [324, 573] on div at bounding box center [306, 575] width 172 height 18
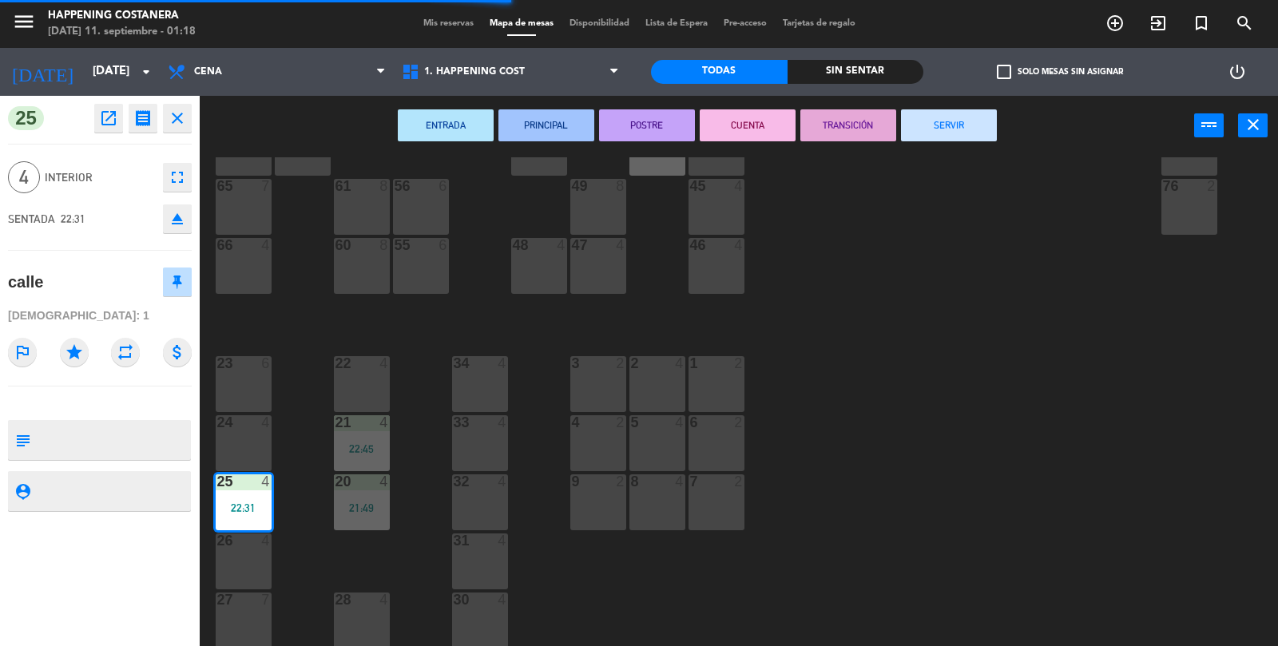
click at [960, 110] on button "SERVIR" at bounding box center [949, 125] width 96 height 32
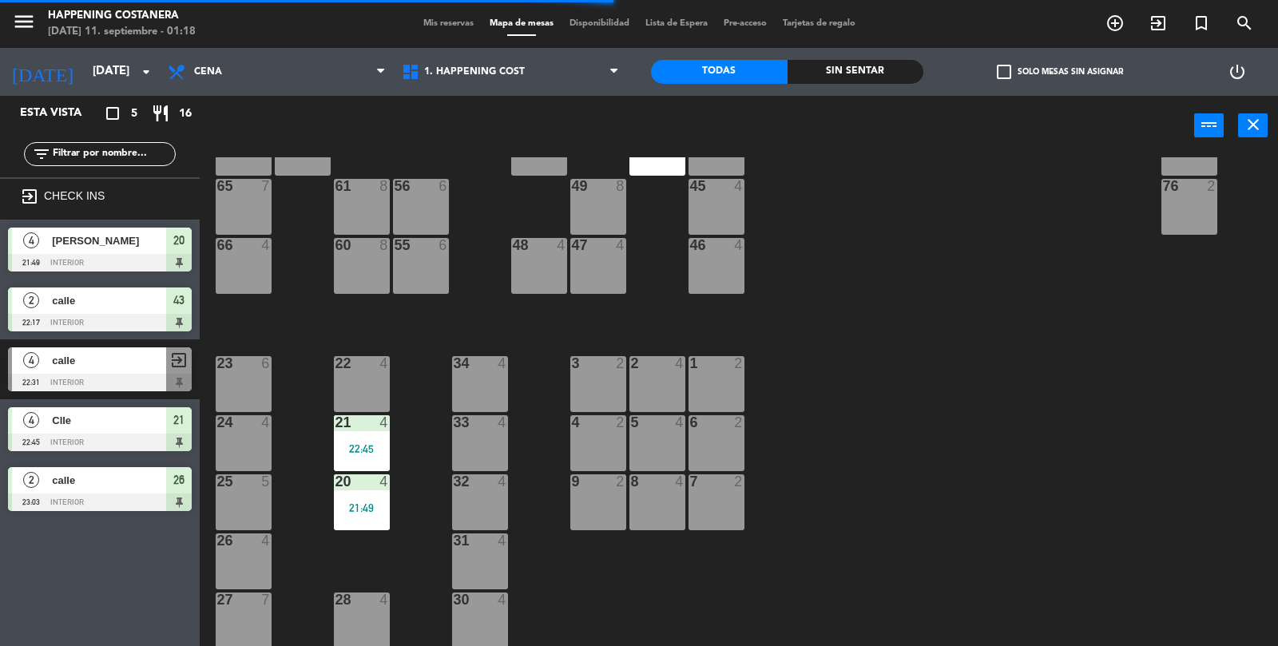
click at [937, 172] on div "69 2 122 6 121 6 120 6 14 4 CAVA 22 101 4 94 2 70 2 123 6 131 2 134 2 132 2 13 …" at bounding box center [745, 402] width 1066 height 490
click at [357, 496] on div "20 4 21:49" at bounding box center [362, 503] width 56 height 56
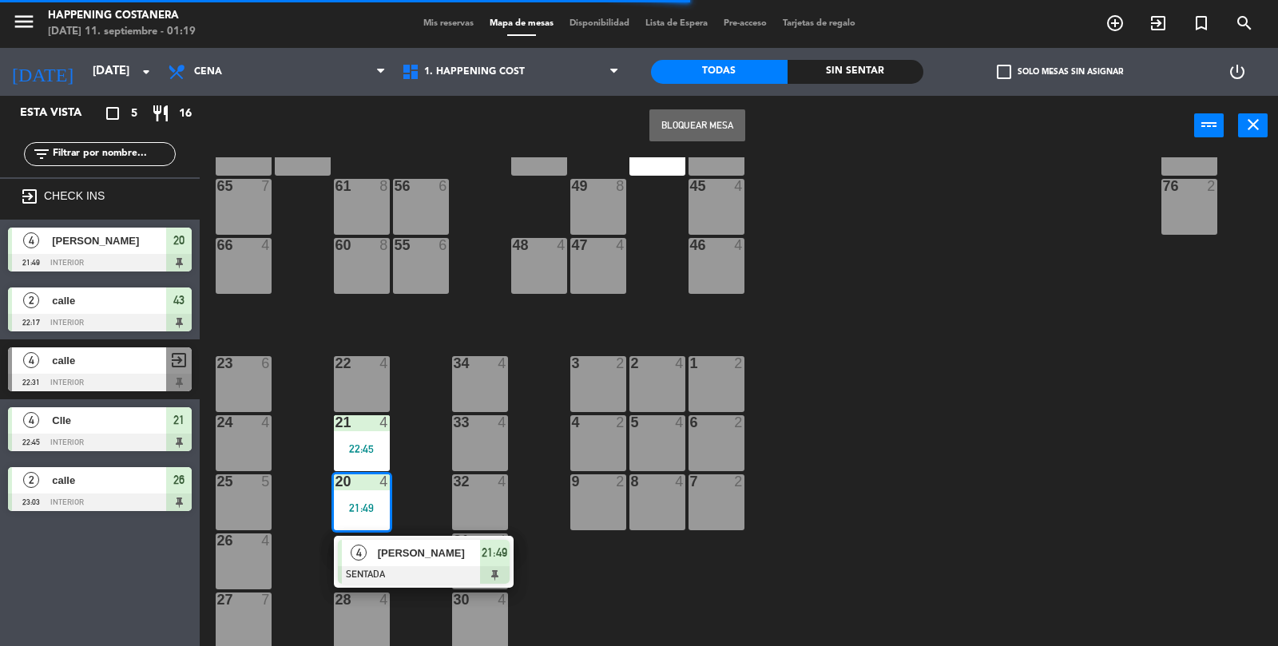
click at [417, 585] on div "4 [PERSON_NAME] SENTADA 21:49" at bounding box center [424, 562] width 180 height 52
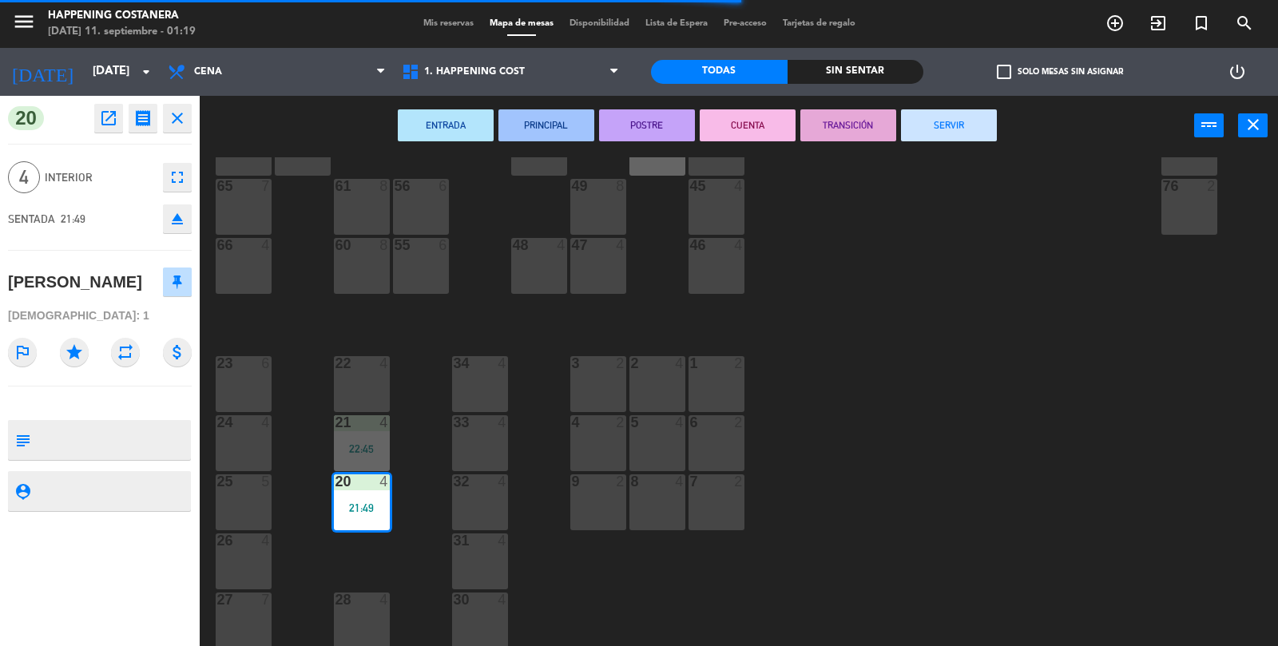
click at [988, 114] on button "SERVIR" at bounding box center [949, 125] width 96 height 32
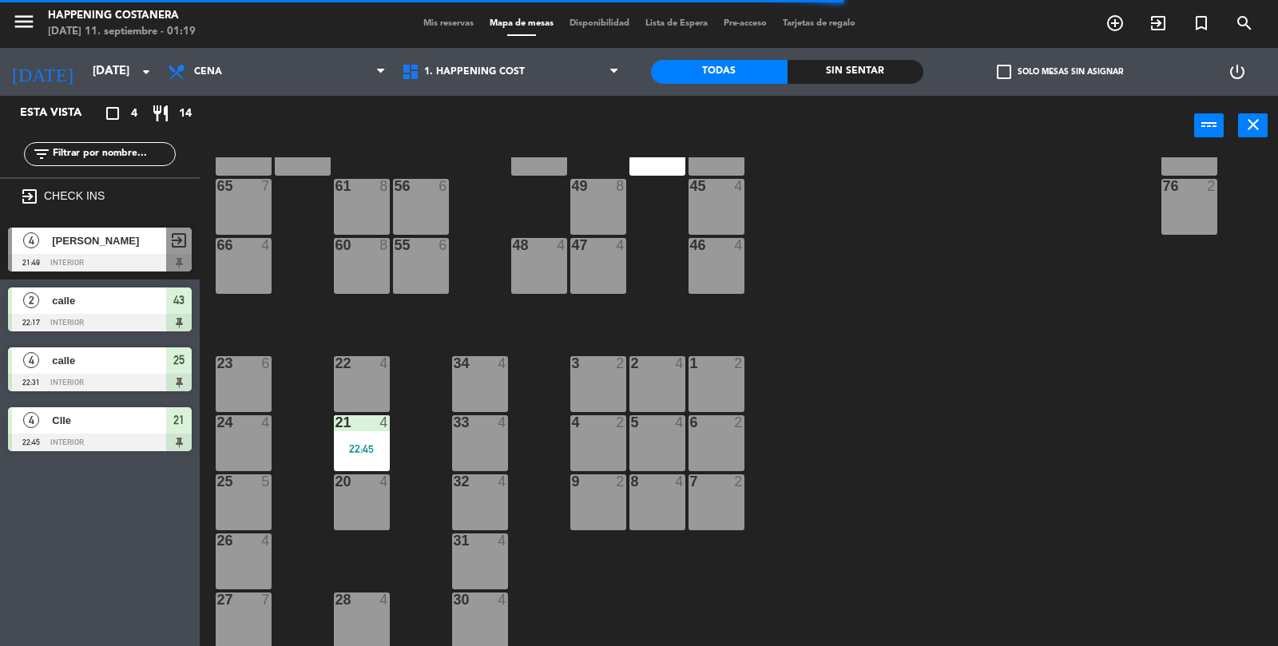
click at [1027, 243] on div "69 2 122 6 121 6 120 6 14 4 CAVA 22 101 4 94 2 70 2 123 6 131 2 134 2 132 2 13 …" at bounding box center [745, 402] width 1066 height 490
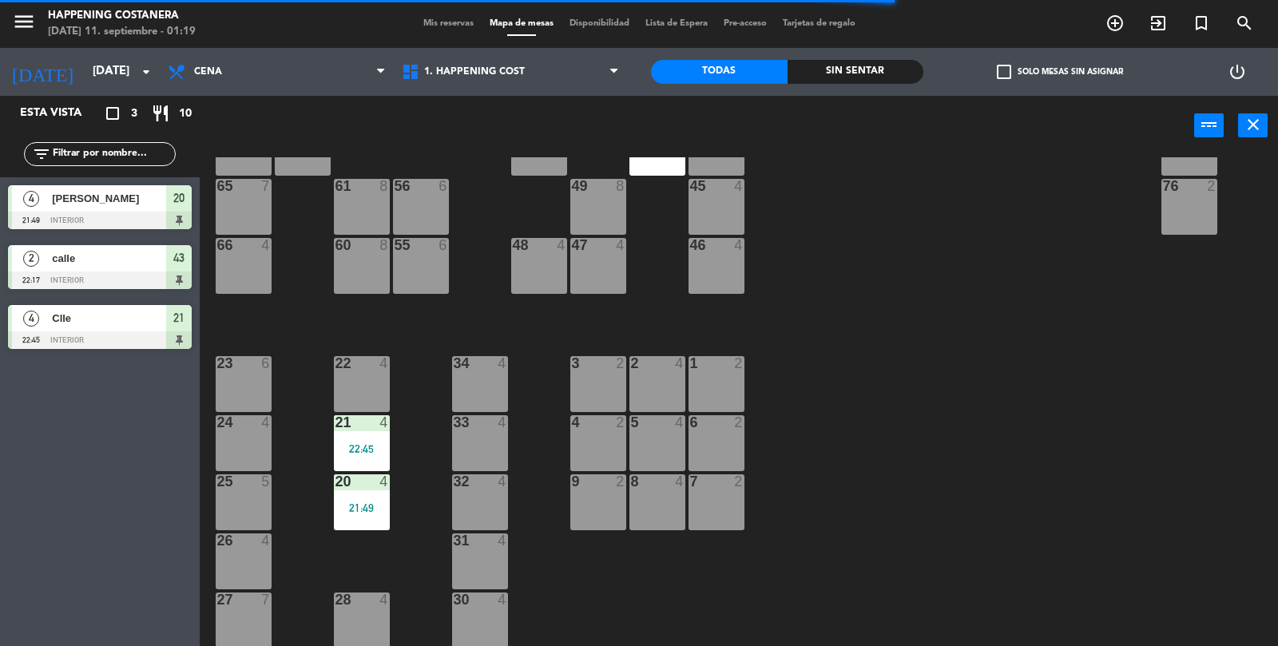
click at [380, 441] on div "21 4 22:45" at bounding box center [362, 443] width 56 height 56
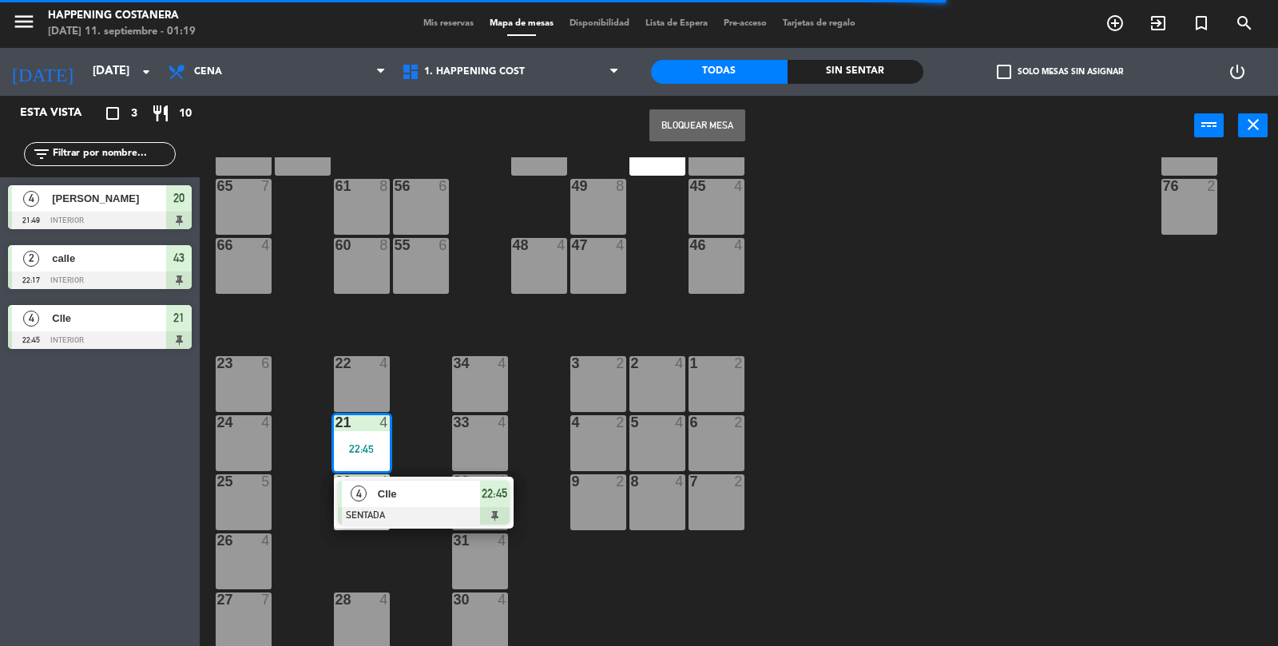
click at [482, 496] on span "22:45" at bounding box center [495, 493] width 26 height 19
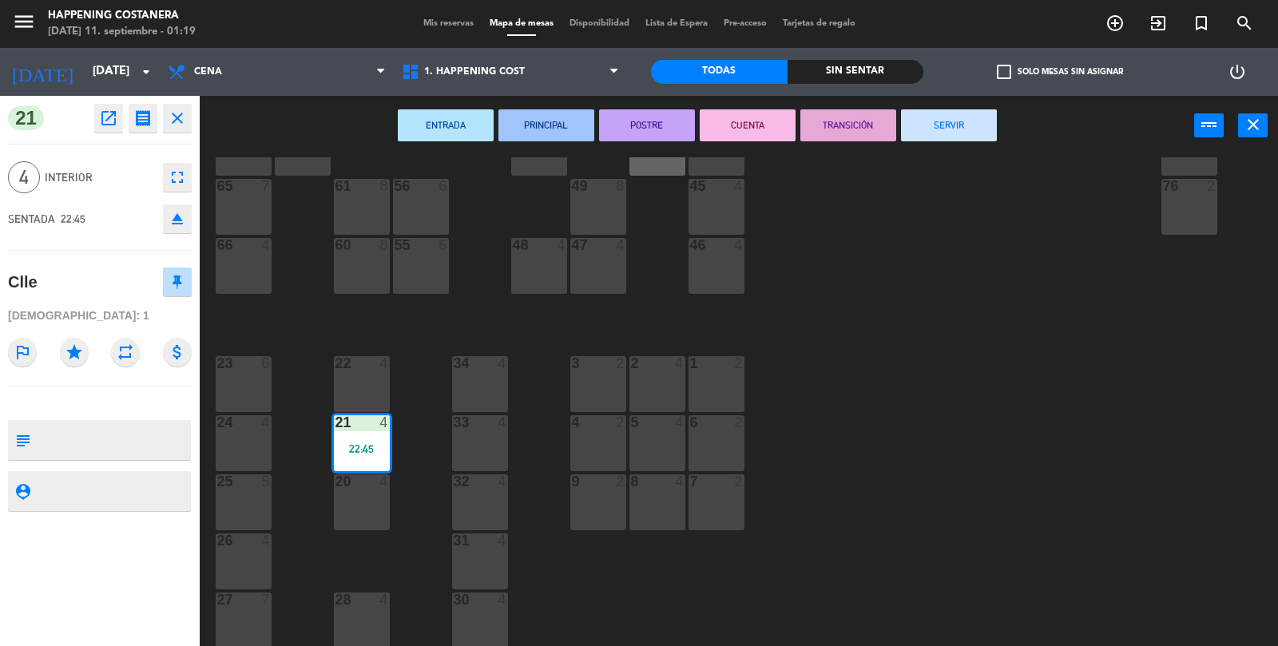
click at [935, 214] on div "69 2 122 6 121 6 120 6 14 4 CAVA 22 101 4 94 2 70 2 123 6 131 2 134 2 132 2 13 …" at bounding box center [745, 402] width 1066 height 490
click at [979, 121] on button "SERVIR" at bounding box center [949, 125] width 96 height 32
click at [1011, 266] on div "69 2 122 6 121 6 120 6 14 4 CAVA 22 101 4 94 2 70 2 123 6 131 2 134 2 132 2 13 …" at bounding box center [745, 402] width 1066 height 490
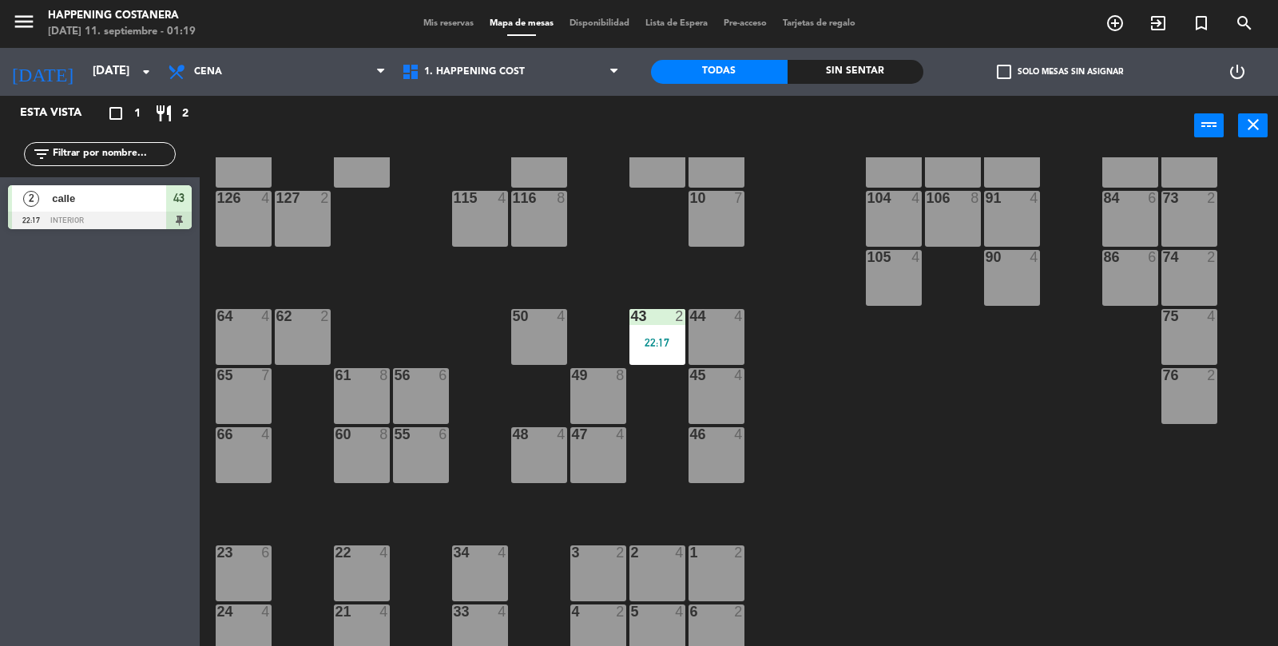
scroll to position [235, 0]
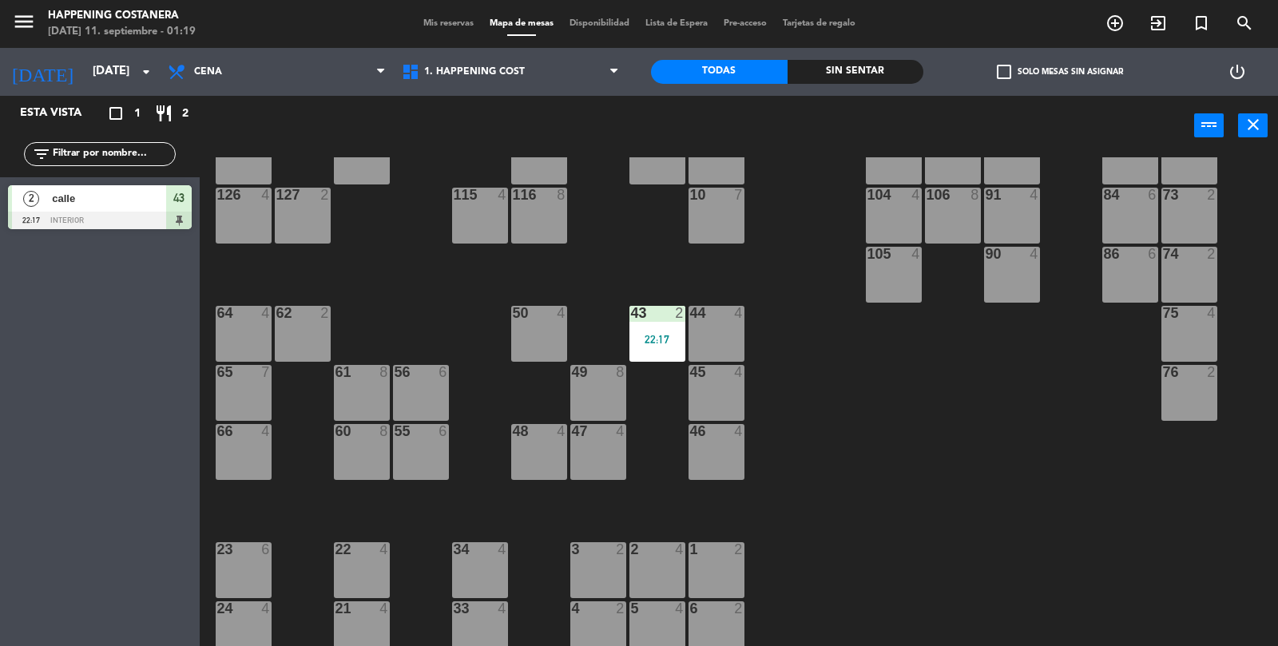
click at [639, 346] on div "43 2 22:17" at bounding box center [657, 334] width 56 height 56
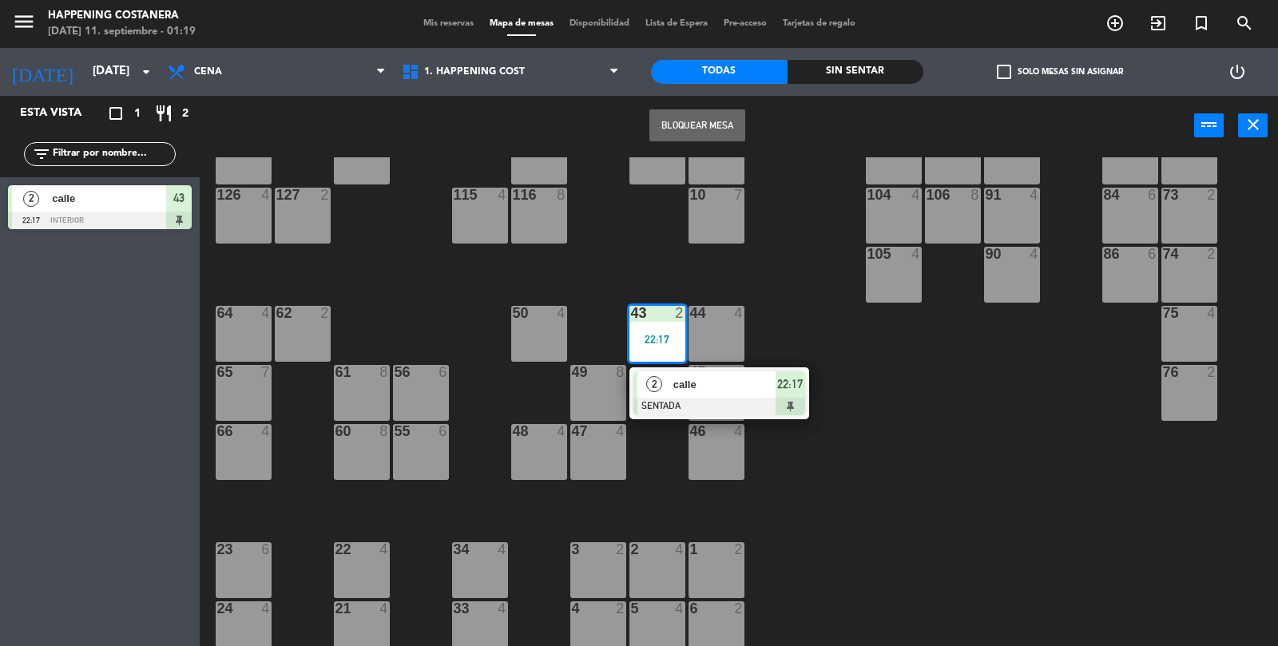
click at [756, 401] on div at bounding box center [719, 407] width 172 height 18
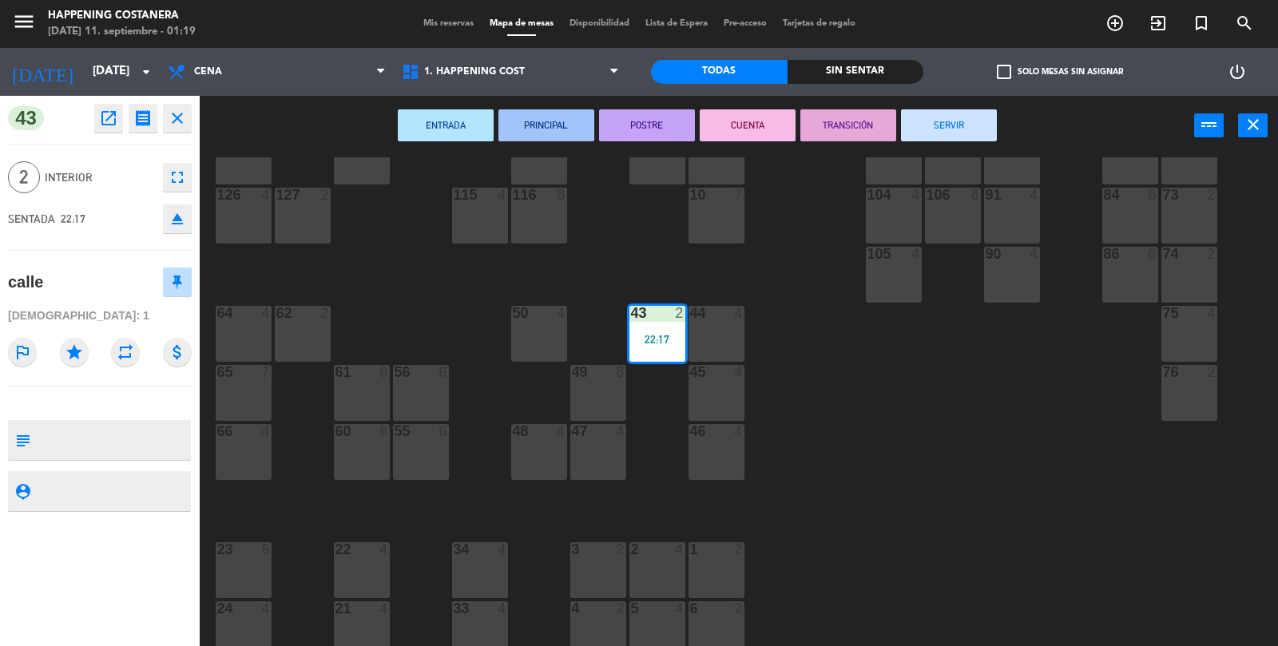
click at [1008, 113] on div "ENTRADA PRINCIPAL POSTRE CUENTA TRANSICIÓN SERVIR power_input close" at bounding box center [697, 126] width 995 height 61
click at [975, 156] on div "ENTRADA PRINCIPAL POSTRE CUENTA TRANSICIÓN SERVIR power_input close" at bounding box center [697, 126] width 995 height 61
click at [959, 474] on div "69 2 122 6 121 6 120 6 14 4 CAVA 22 101 4 94 2 70 2 123 6 131 2 134 2 132 2 13 …" at bounding box center [745, 402] width 1066 height 490
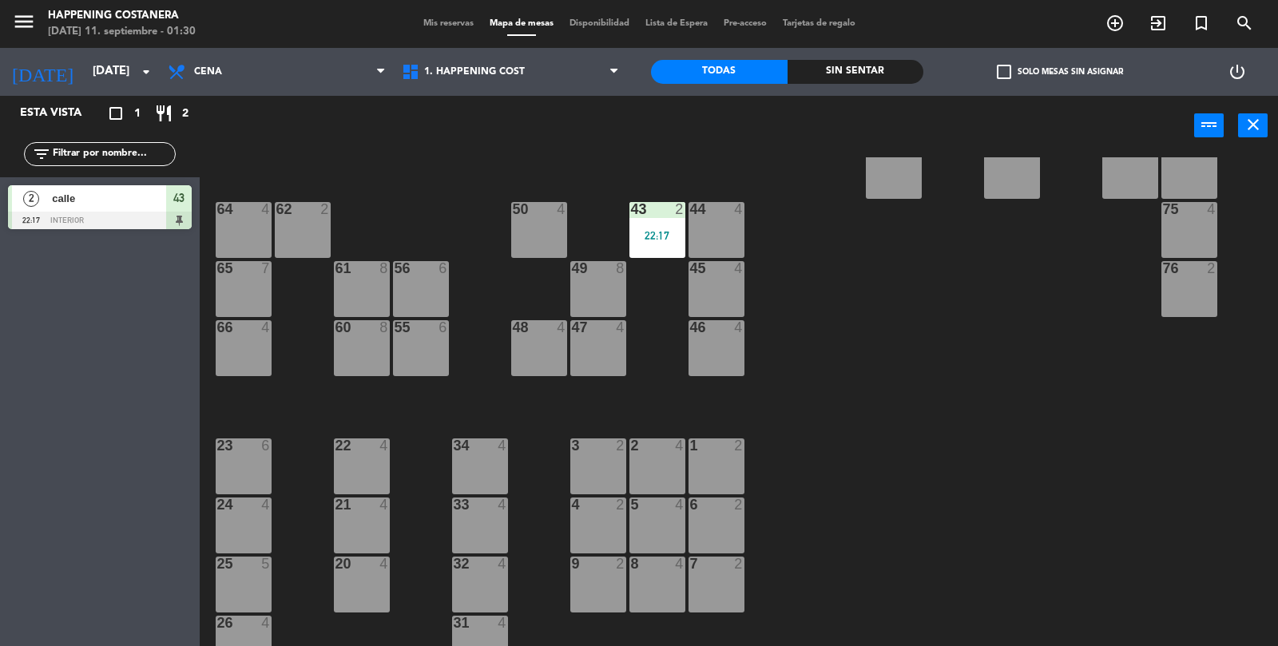
scroll to position [421, 0]
